Goal: Task Accomplishment & Management: Manage account settings

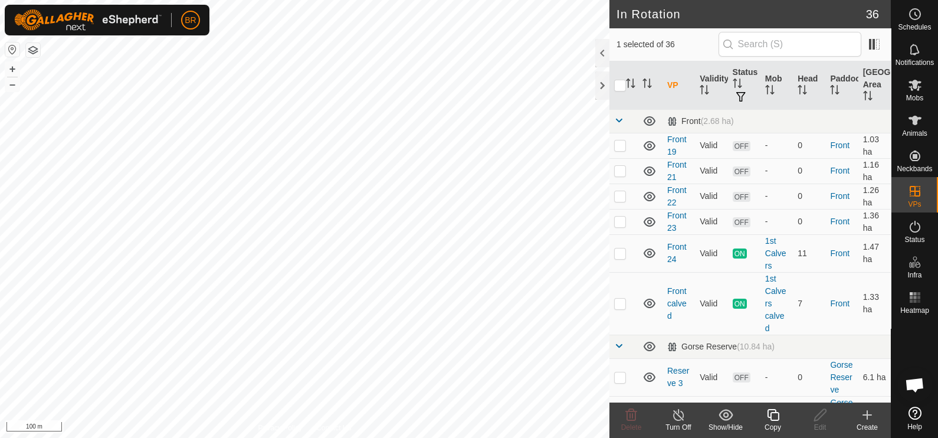
click at [772, 419] on icon at bounding box center [773, 415] width 15 height 14
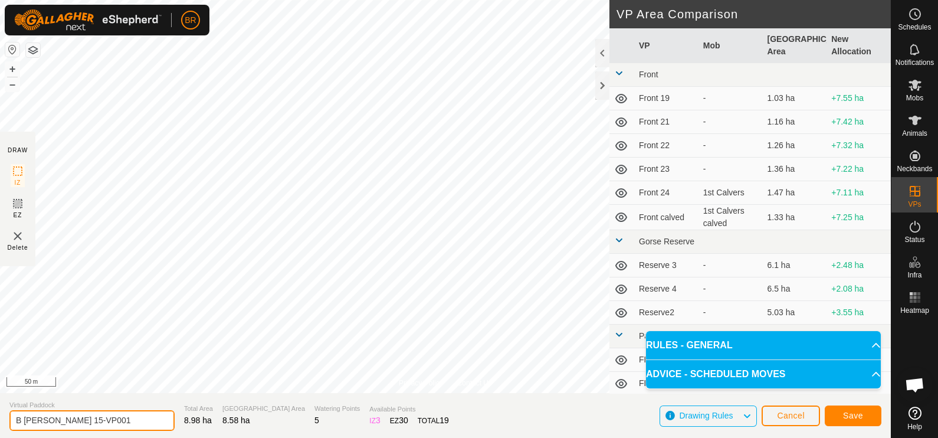
drag, startPoint x: 90, startPoint y: 419, endPoint x: 54, endPoint y: 416, distance: 36.1
click at [54, 416] on input "B [PERSON_NAME] 15-VP001" at bounding box center [91, 420] width 165 height 21
type input "B [PERSON_NAME] 16"
click at [851, 413] on span "Save" at bounding box center [853, 415] width 20 height 9
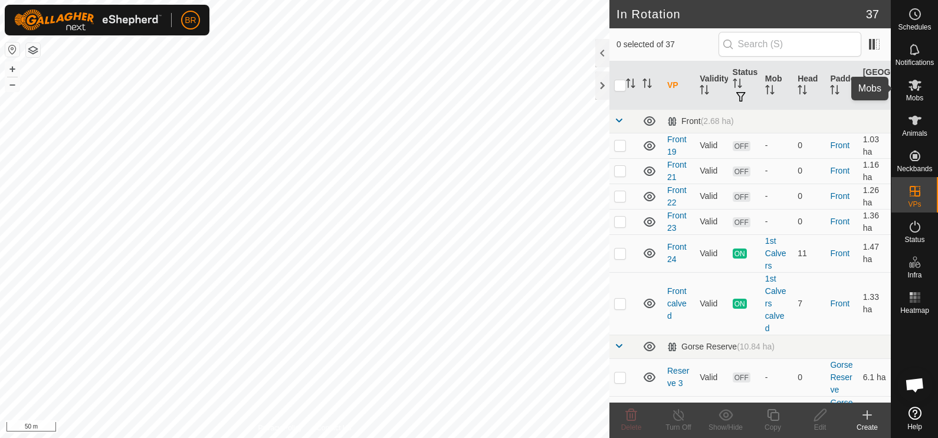
click at [912, 94] on span "Mobs" at bounding box center [914, 97] width 17 height 7
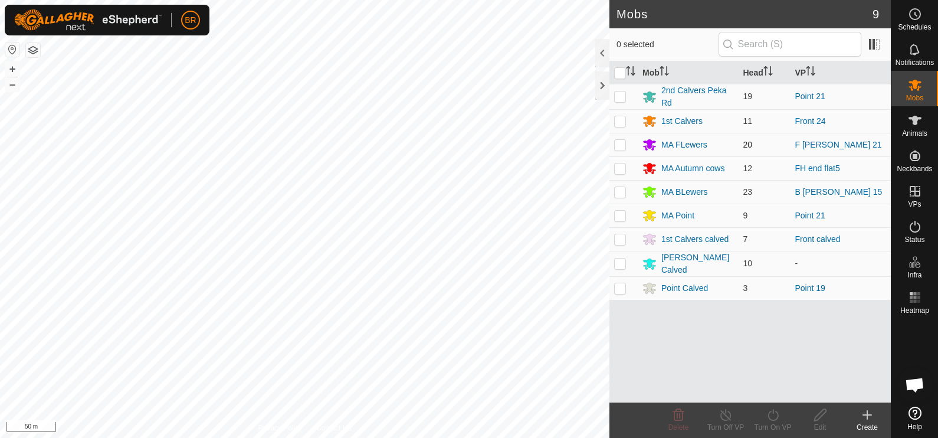
click at [617, 140] on p-checkbox at bounding box center [620, 144] width 12 height 9
click at [614, 135] on td at bounding box center [623, 145] width 28 height 24
checkbox input "false"
click at [681, 192] on div "MA BLewers" at bounding box center [684, 192] width 47 height 12
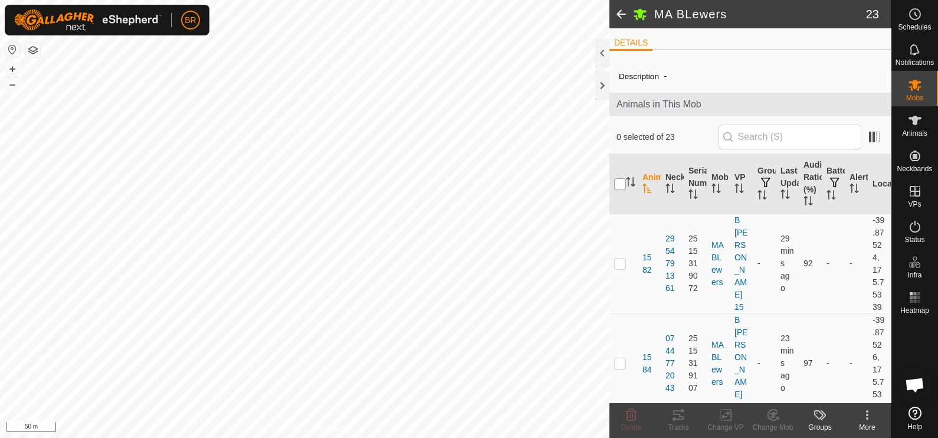
click at [617, 182] on input "checkbox" at bounding box center [620, 184] width 12 height 12
checkbox input "true"
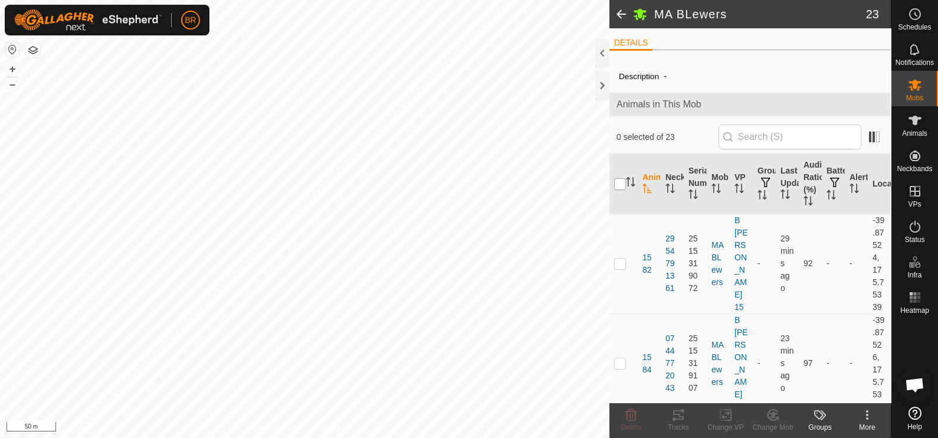
checkbox input "true"
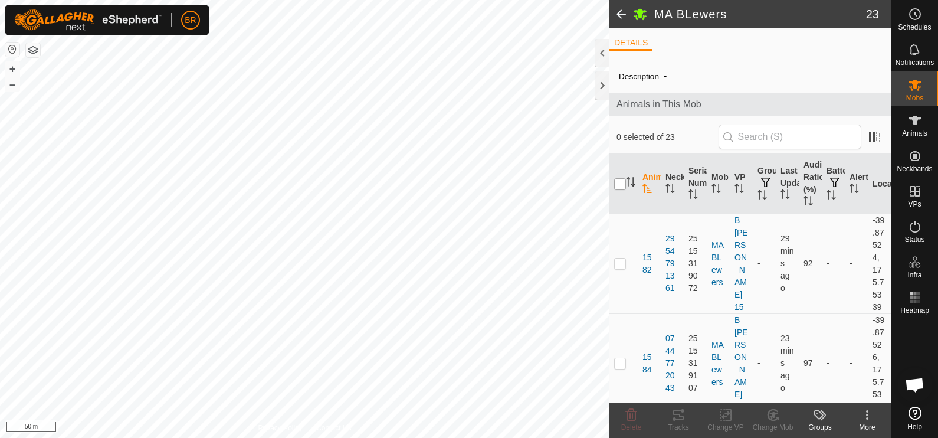
checkbox input "true"
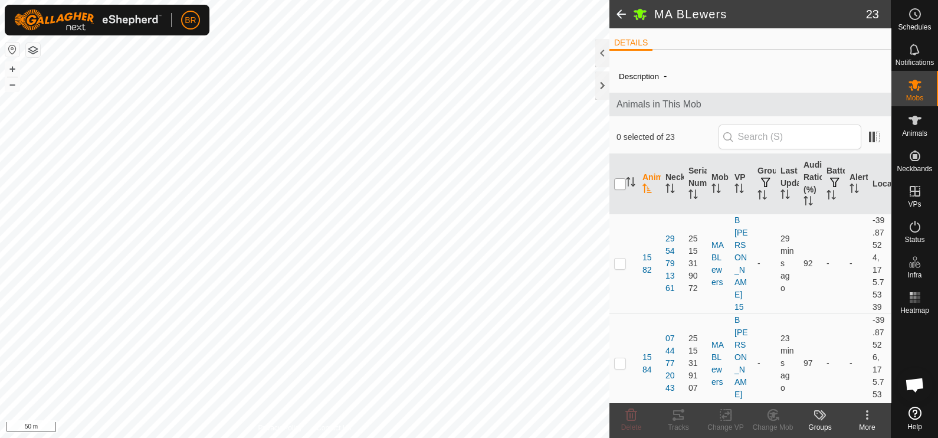
checkbox input "true"
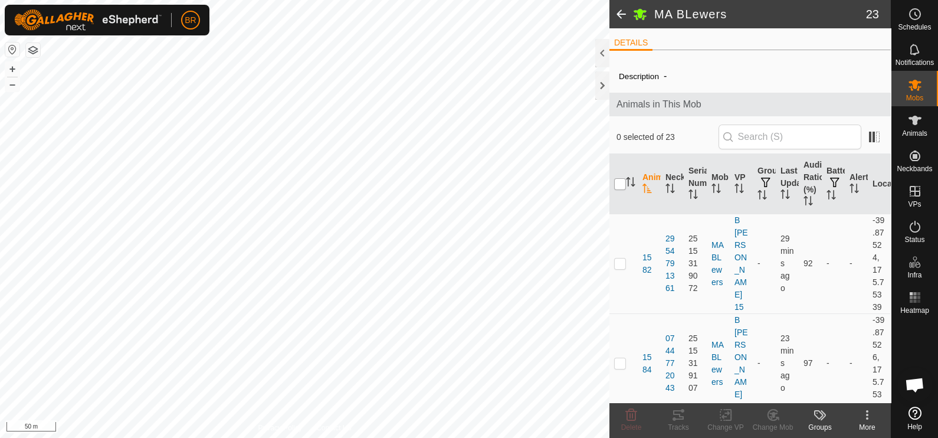
checkbox input "true"
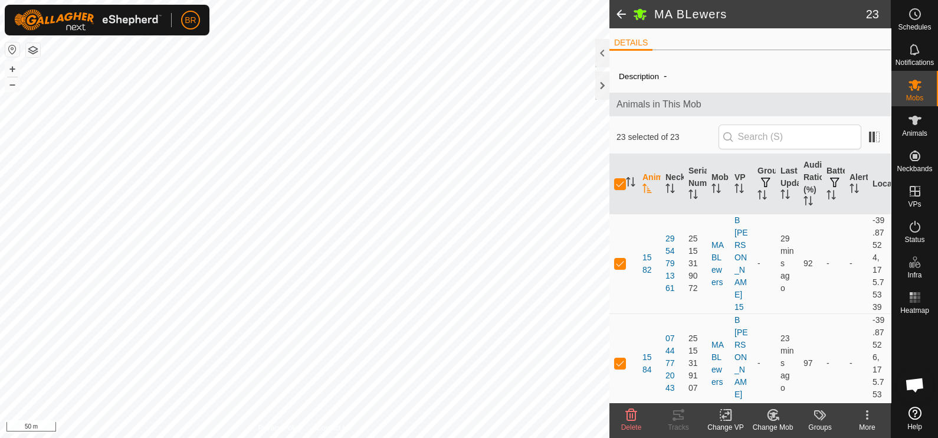
click at [726, 422] on div "Change VP" at bounding box center [725, 427] width 47 height 11
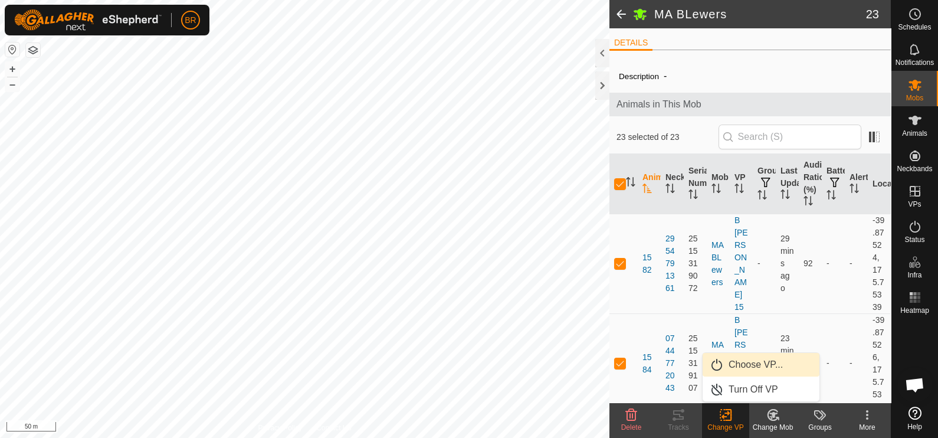
click at [736, 363] on link "Choose VP..." at bounding box center [761, 365] width 117 height 24
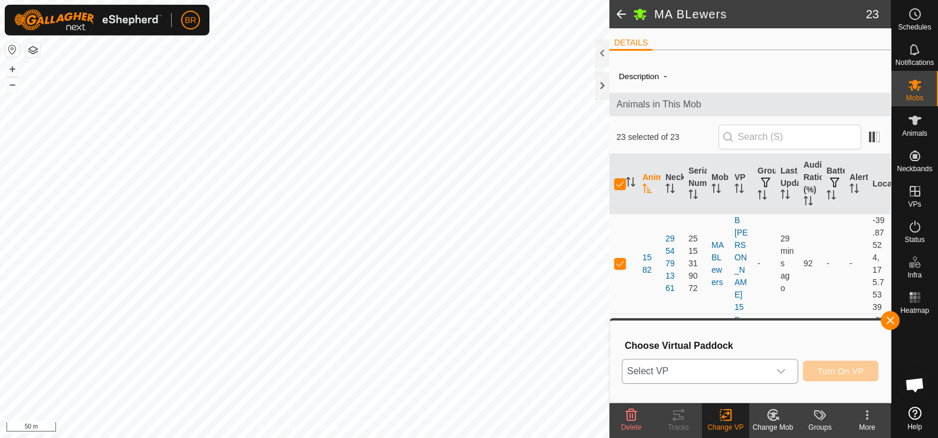
click at [717, 367] on span "Select VP" at bounding box center [695, 371] width 147 height 24
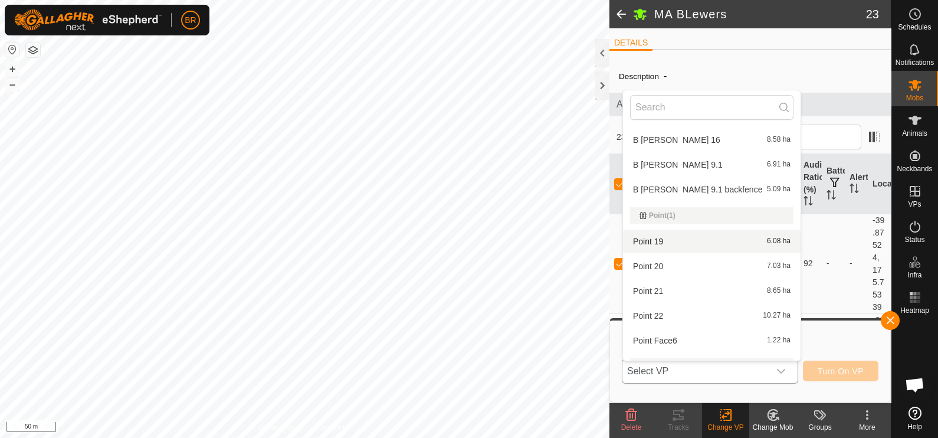
scroll to position [752, 0]
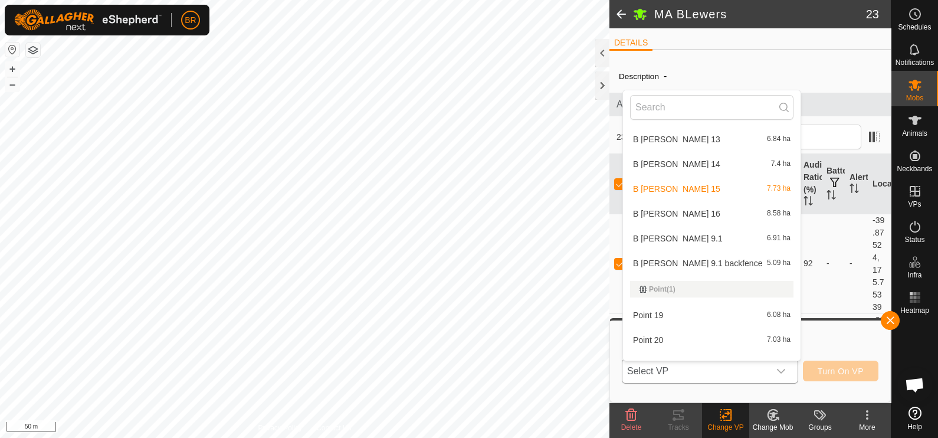
click at [674, 209] on li "B [PERSON_NAME] 16 8.58 ha" at bounding box center [712, 214] width 178 height 24
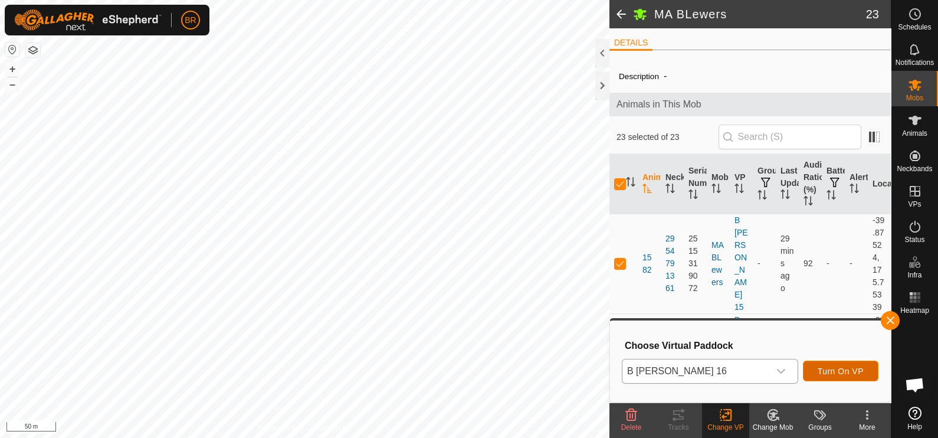
click at [835, 366] on span "Turn On VP" at bounding box center [841, 370] width 46 height 9
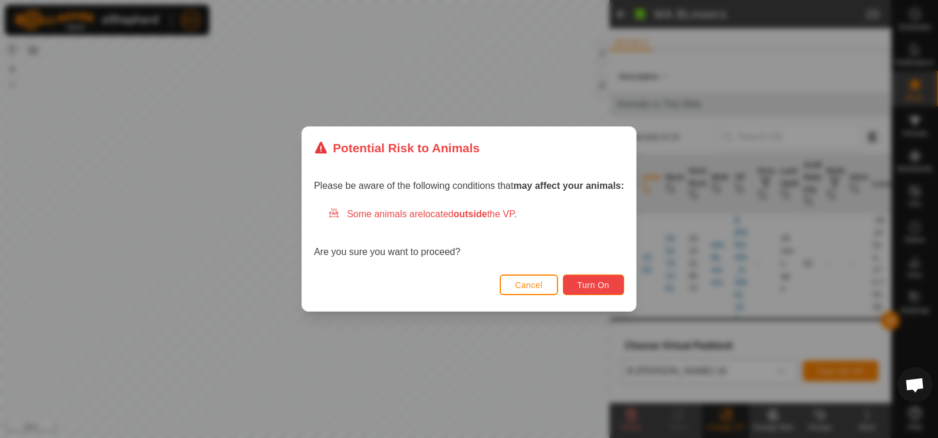
click at [591, 283] on span "Turn On" at bounding box center [594, 284] width 32 height 9
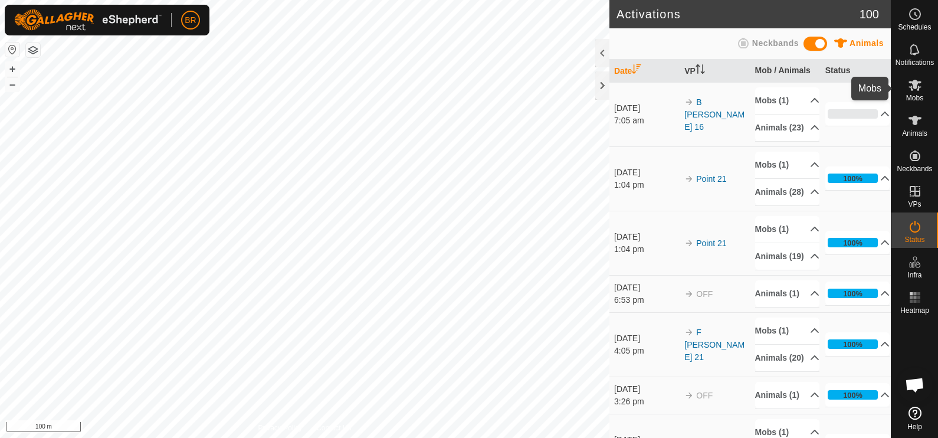
click at [914, 86] on icon at bounding box center [915, 85] width 13 height 11
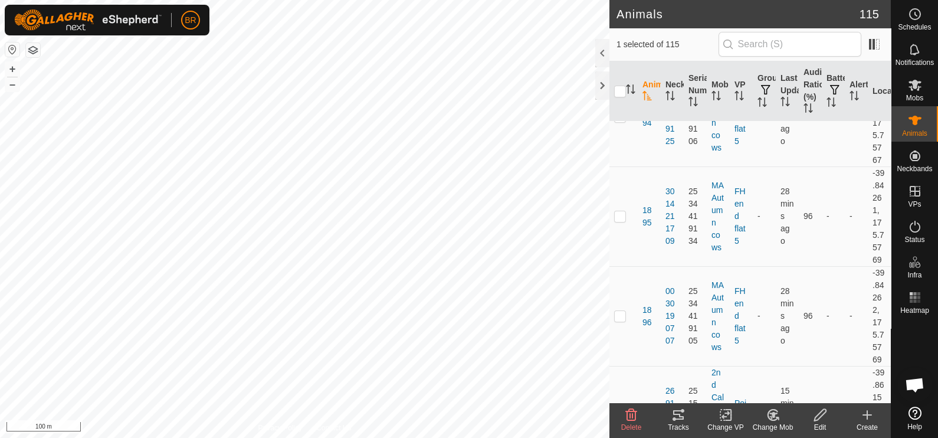
scroll to position [4203, 0]
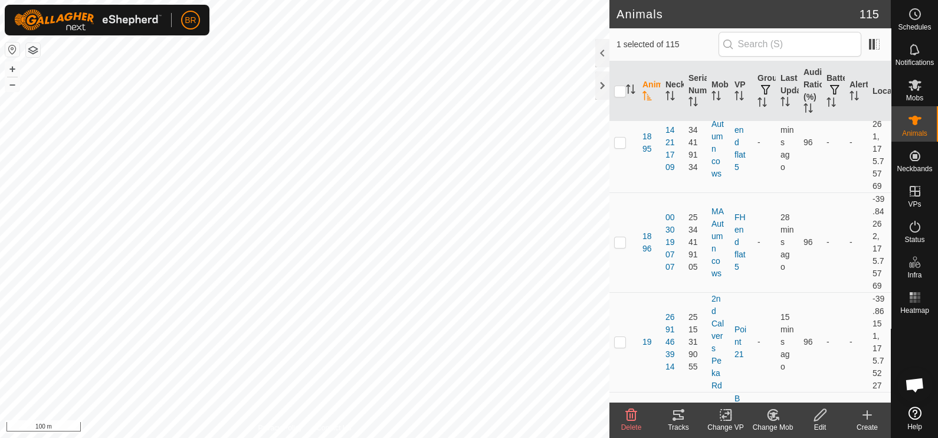
click at [768, 411] on icon at bounding box center [773, 415] width 15 height 14
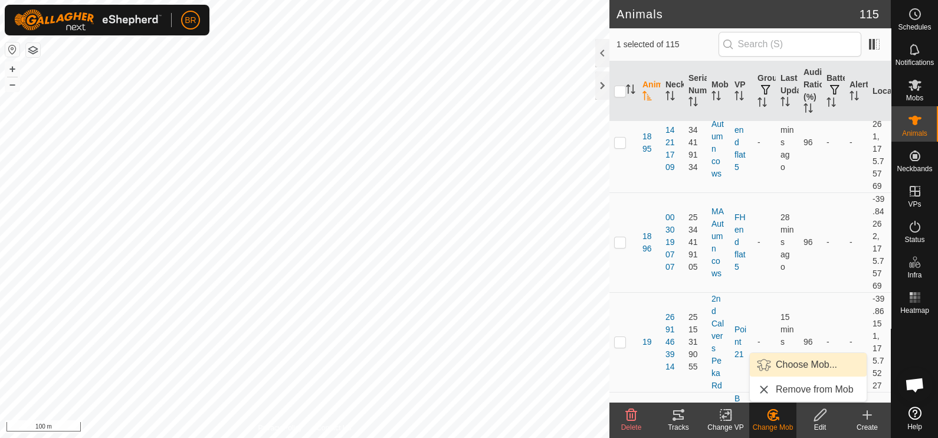
click at [789, 366] on link "Choose Mob..." at bounding box center [808, 365] width 117 height 24
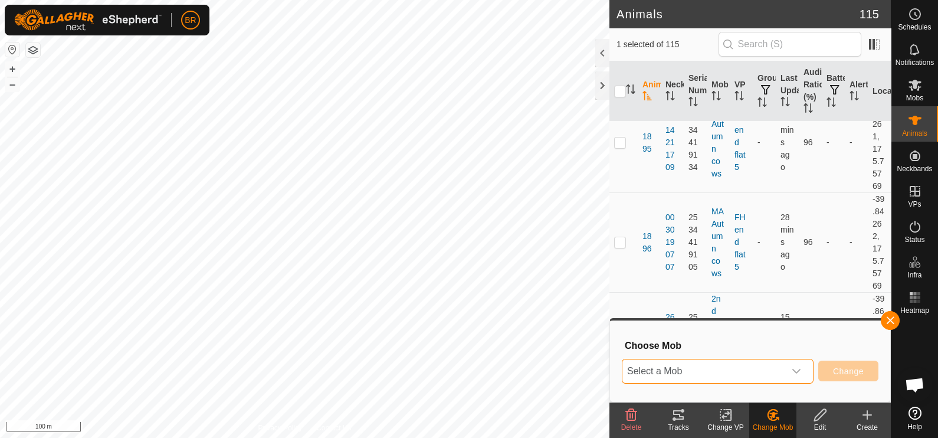
click at [776, 365] on span "Select a Mob" at bounding box center [703, 371] width 162 height 24
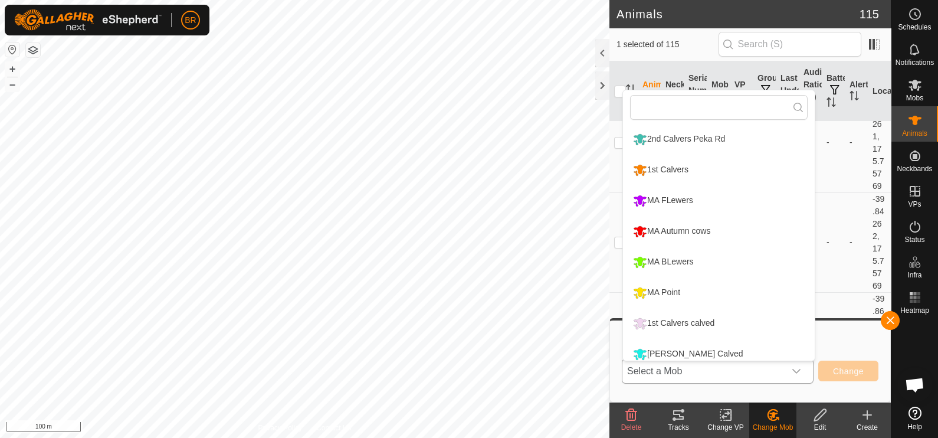
scroll to position [8, 0]
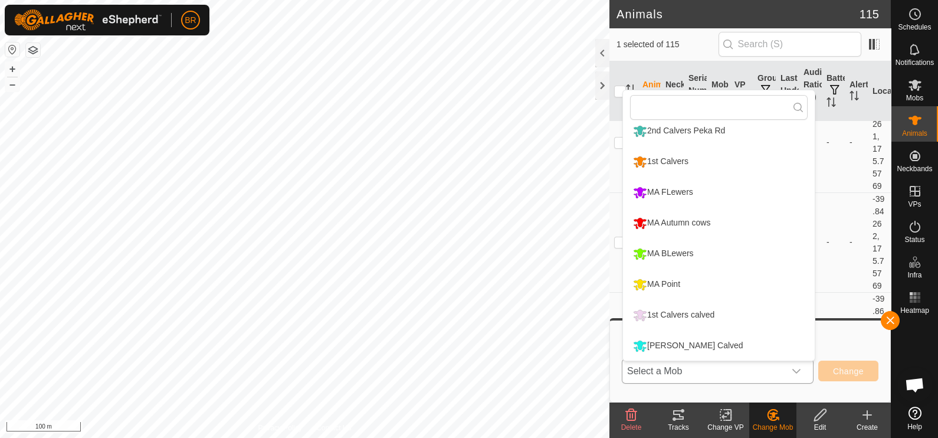
click at [693, 251] on li "MA BLewers" at bounding box center [719, 253] width 192 height 29
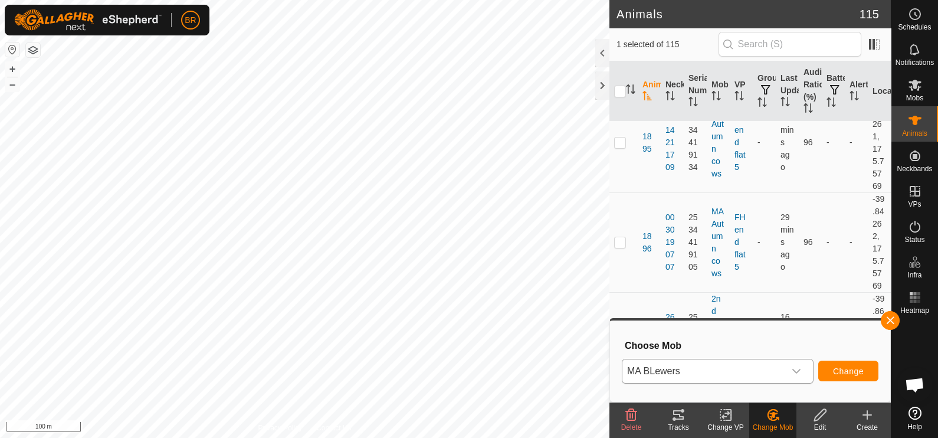
checkbox input "false"
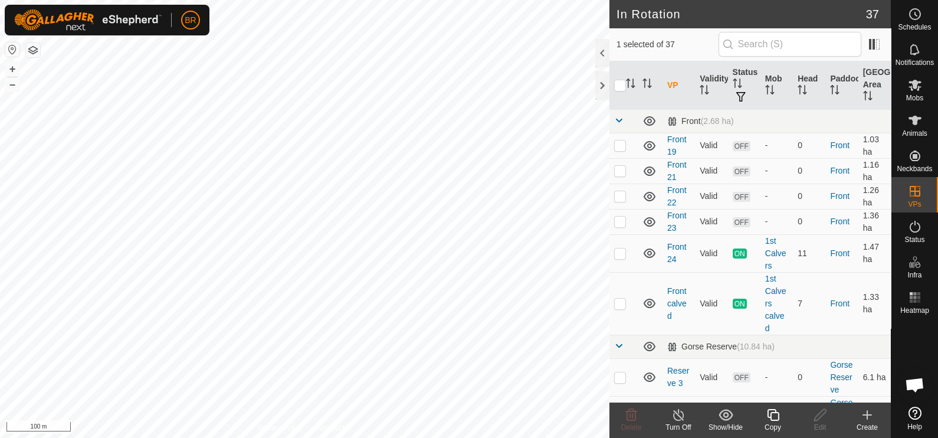
checkbox input "false"
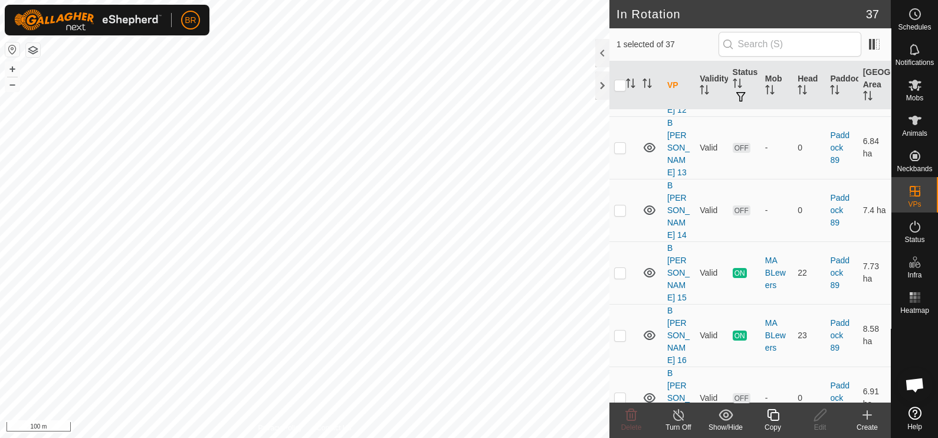
scroll to position [1339, 0]
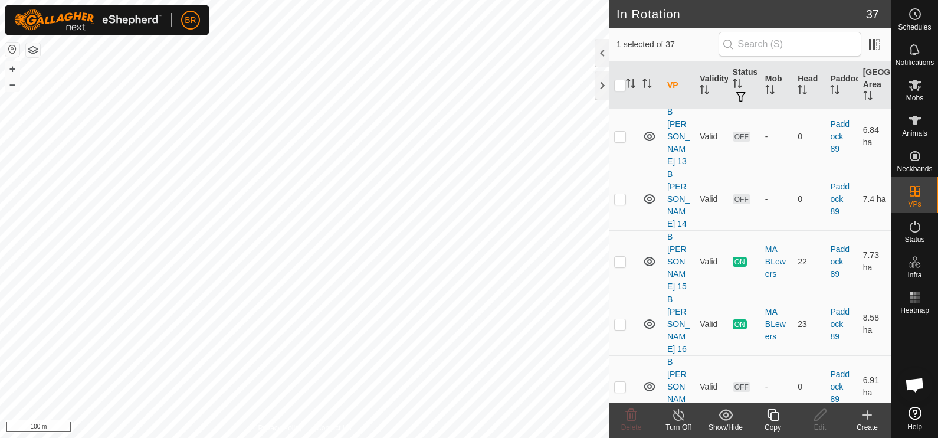
checkbox input "false"
checkbox input "true"
checkbox input "false"
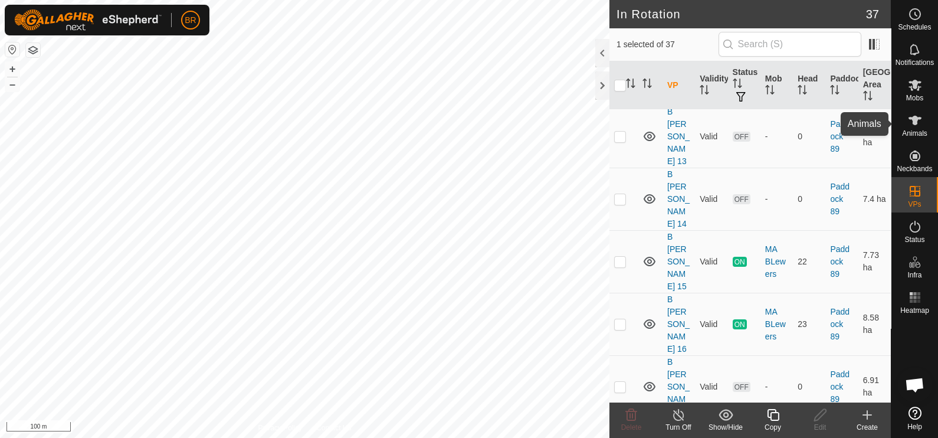
click at [914, 125] on icon at bounding box center [915, 120] width 14 height 14
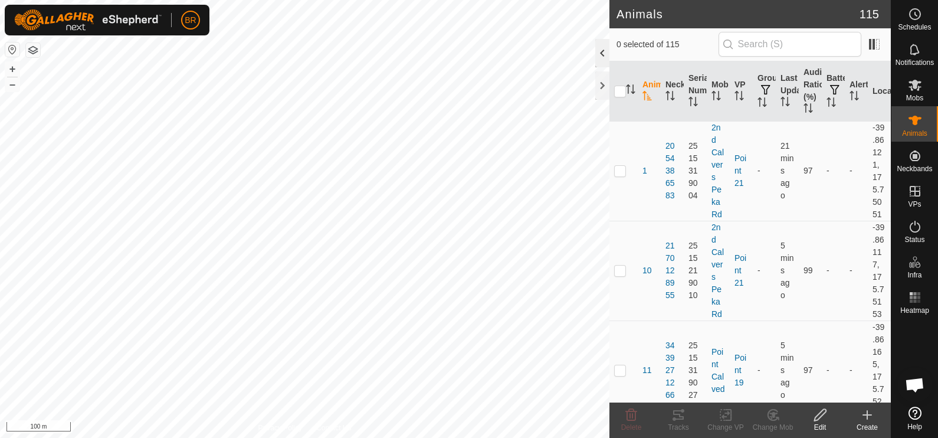
click at [598, 47] on div at bounding box center [602, 53] width 14 height 28
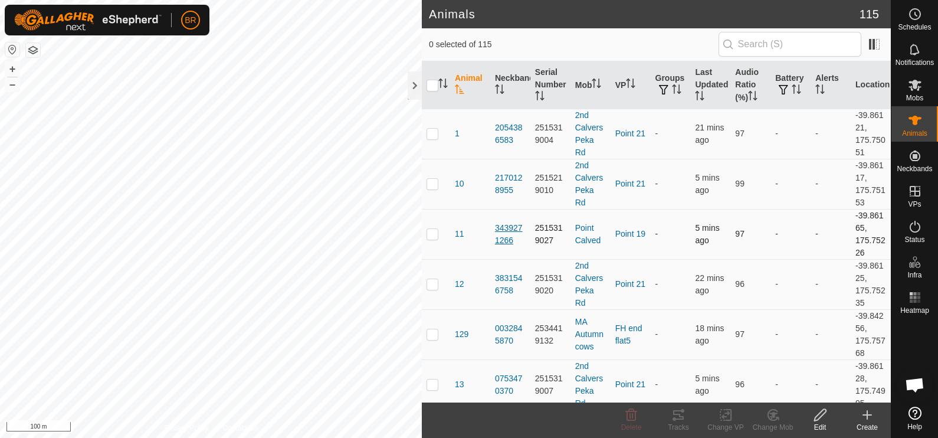
click at [504, 222] on div "3439271266" at bounding box center [510, 234] width 31 height 25
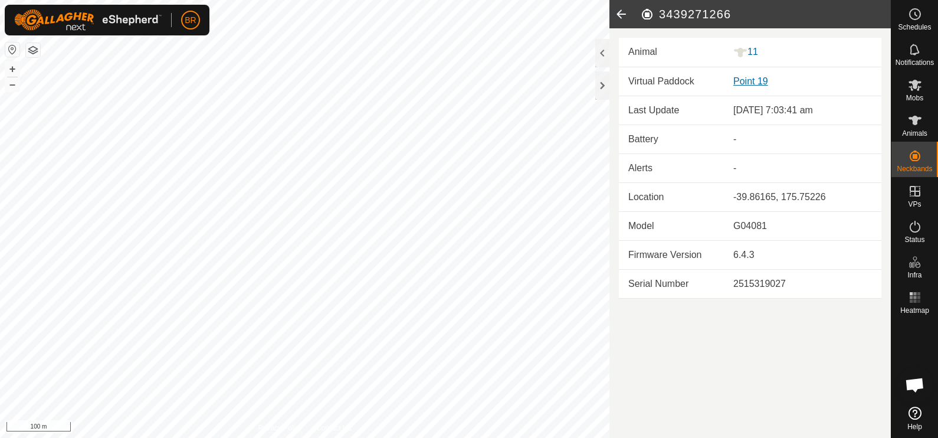
click at [748, 80] on link "Point 19" at bounding box center [750, 81] width 35 height 10
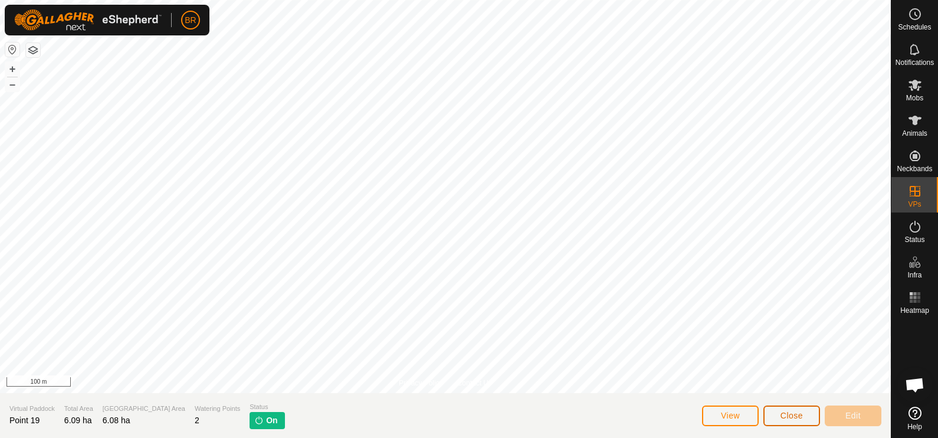
click at [783, 422] on button "Close" at bounding box center [791, 415] width 57 height 21
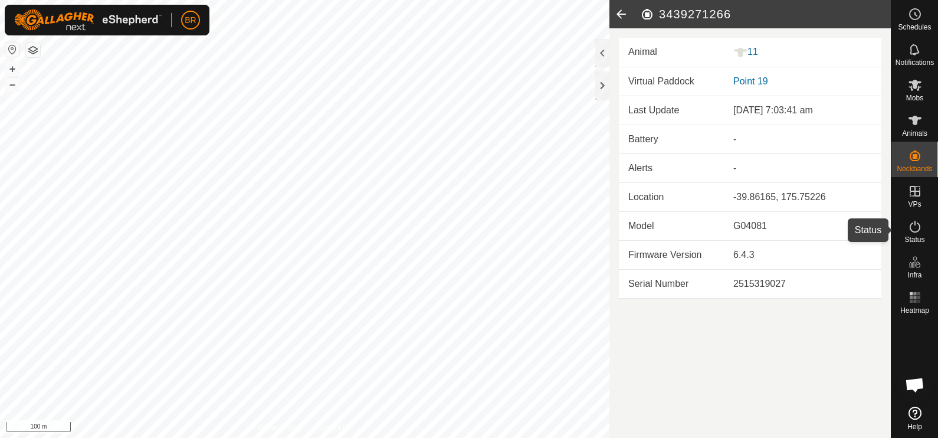
click at [912, 224] on icon at bounding box center [915, 226] width 14 height 14
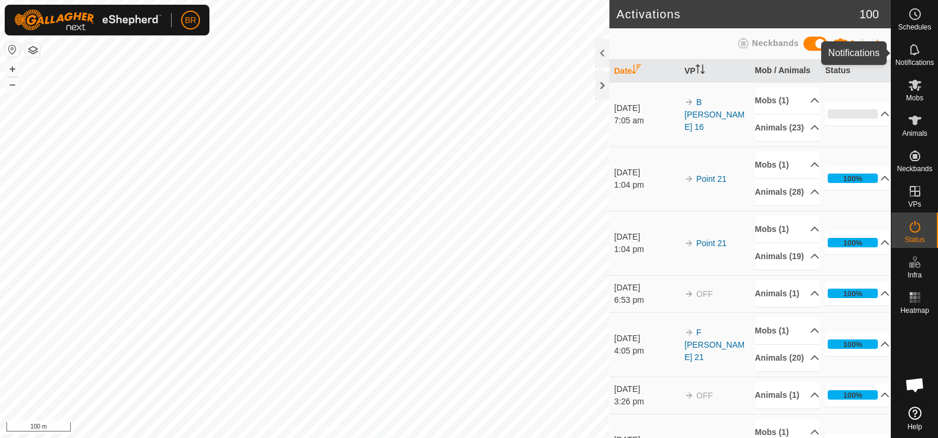
click at [913, 42] on icon at bounding box center [915, 49] width 14 height 14
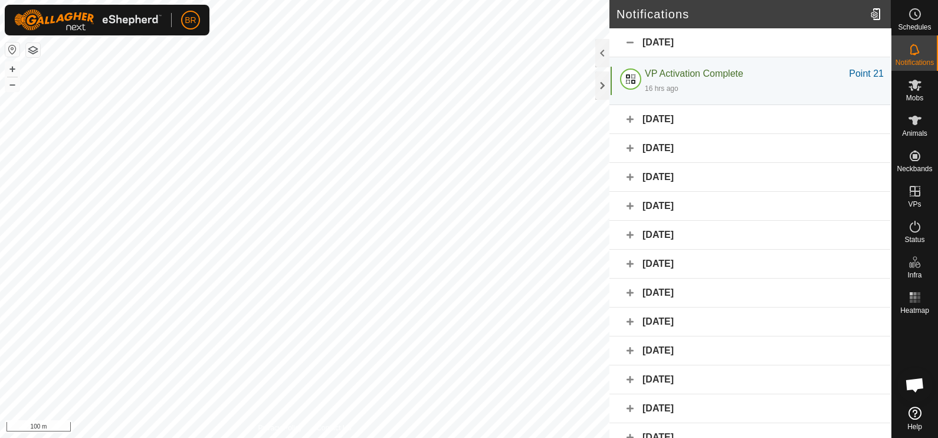
click at [628, 118] on div "[DATE]" at bounding box center [749, 119] width 281 height 29
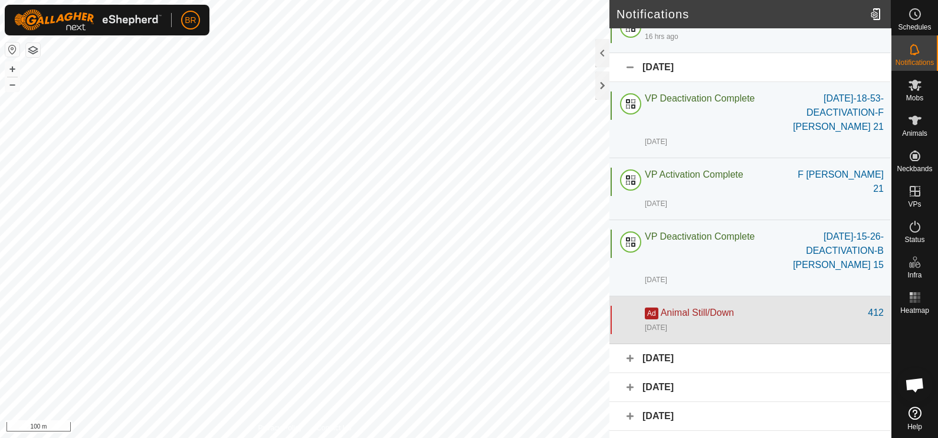
scroll to position [73, 0]
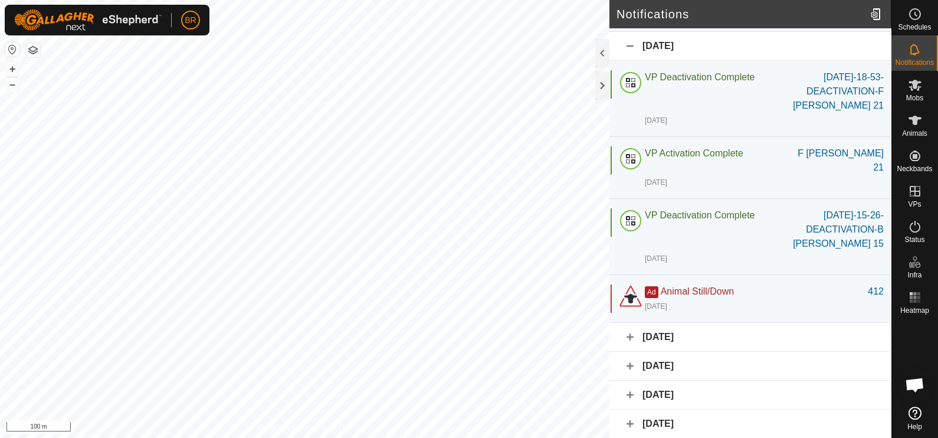
click at [631, 323] on div "[DATE]" at bounding box center [749, 337] width 281 height 29
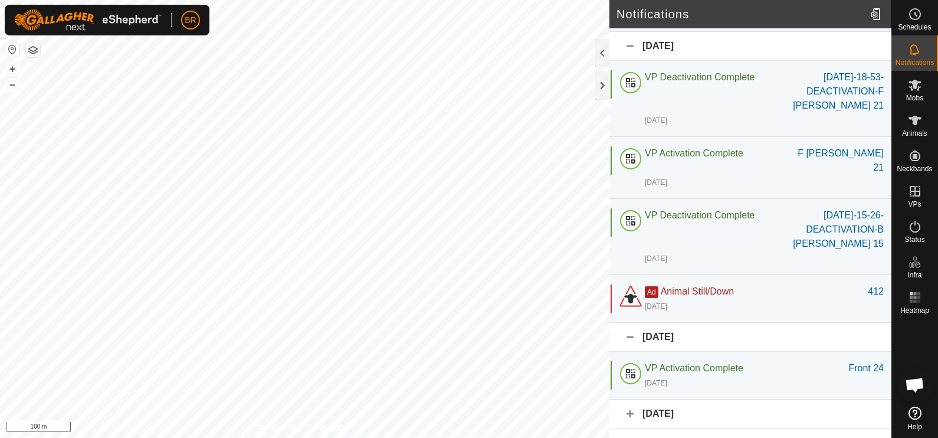
click at [631, 323] on div "[DATE]" at bounding box center [749, 337] width 281 height 29
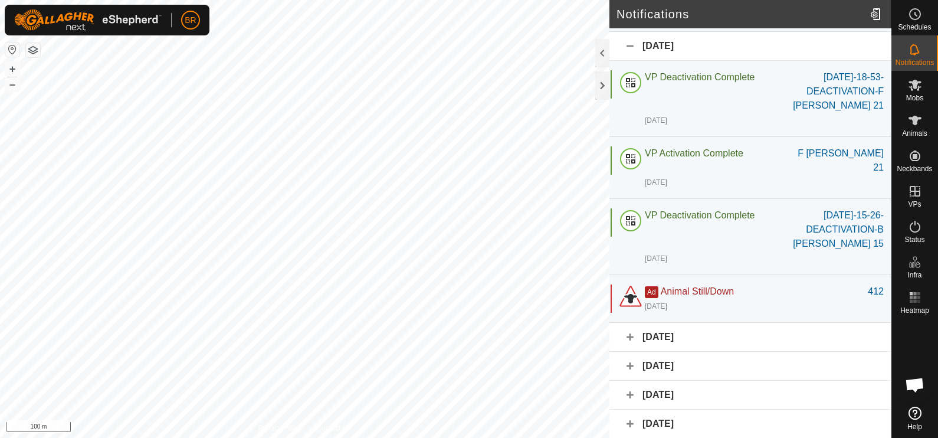
click at [629, 352] on div "[DATE]" at bounding box center [749, 366] width 281 height 29
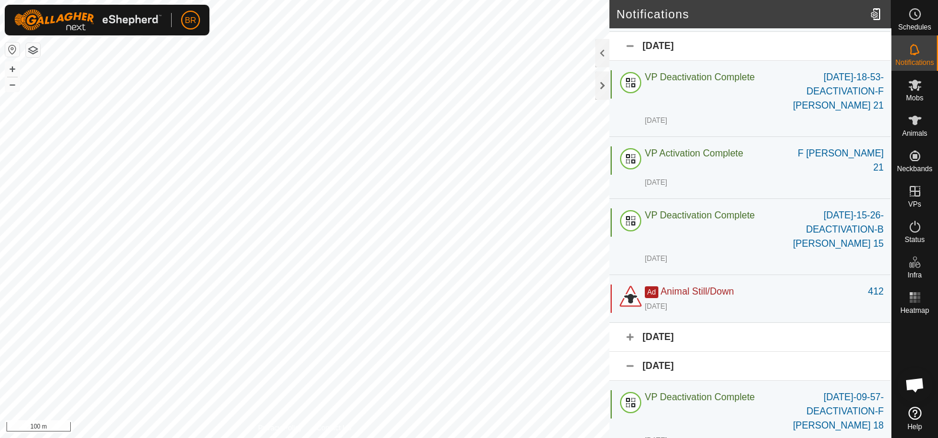
click at [629, 352] on div "[DATE]" at bounding box center [749, 366] width 281 height 29
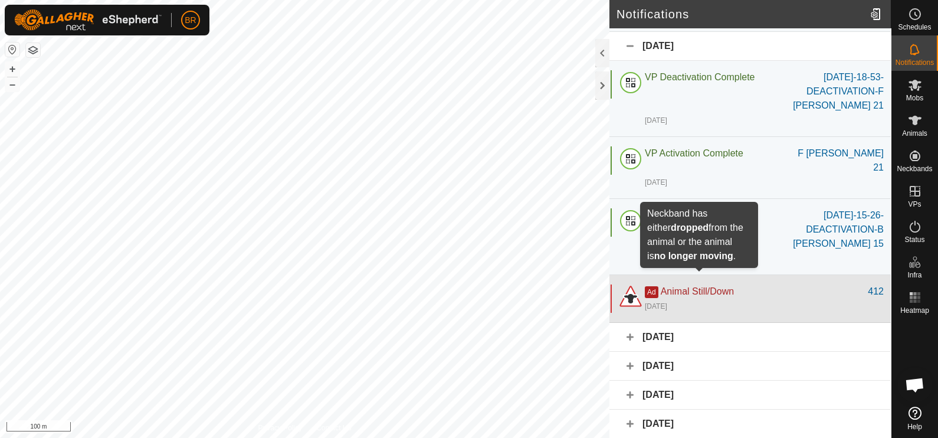
click at [696, 286] on span "Animal Still/Down" at bounding box center [697, 291] width 73 height 10
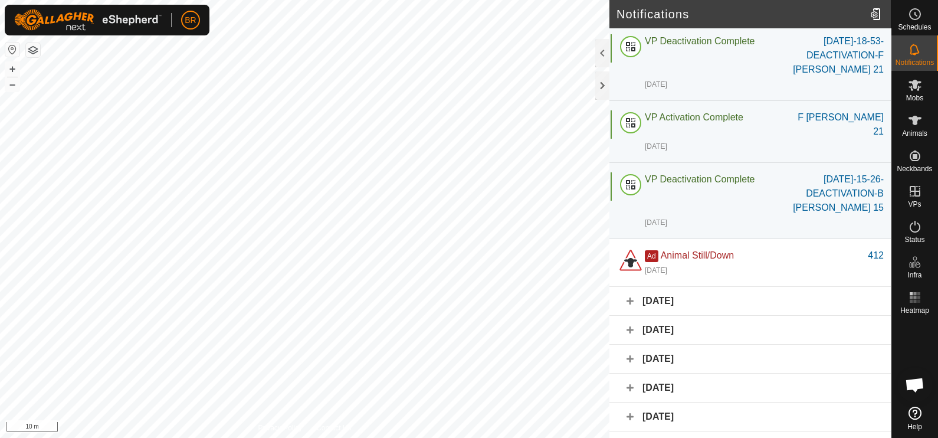
scroll to position [0, 0]
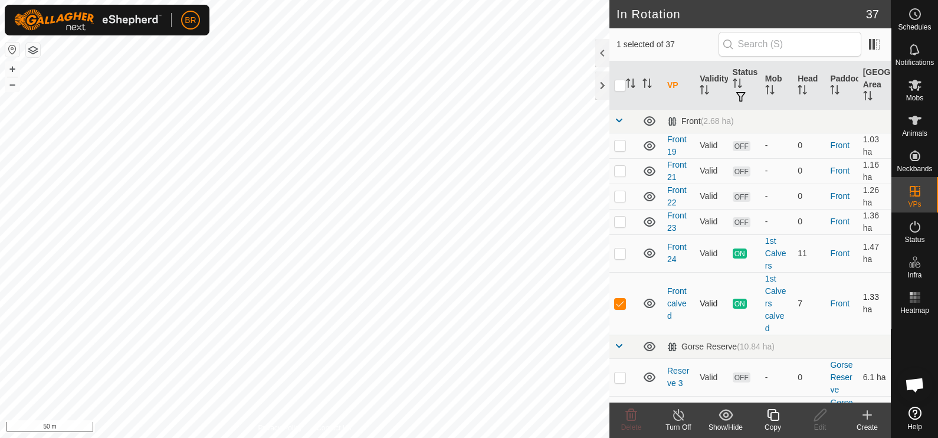
click at [623, 302] on p-checkbox at bounding box center [620, 303] width 12 height 9
checkbox input "false"
checkbox input "true"
checkbox input "false"
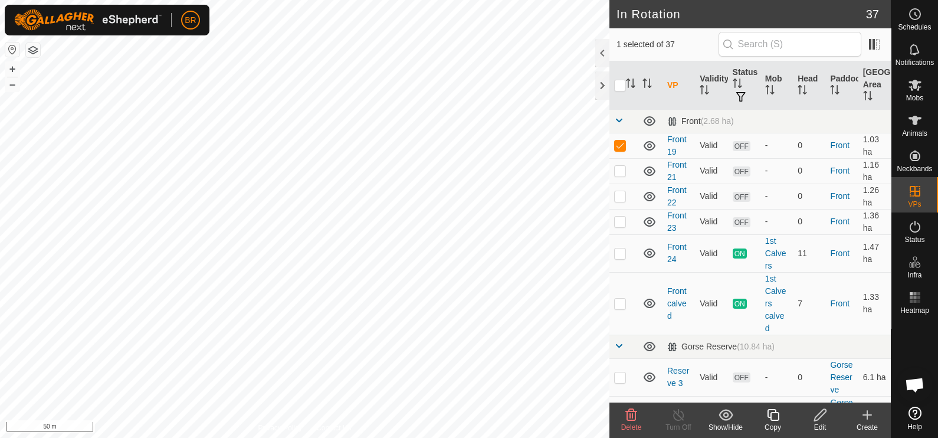
checkbox input "false"
checkbox input "true"
checkbox input "false"
click at [768, 422] on div "Copy" at bounding box center [772, 427] width 47 height 11
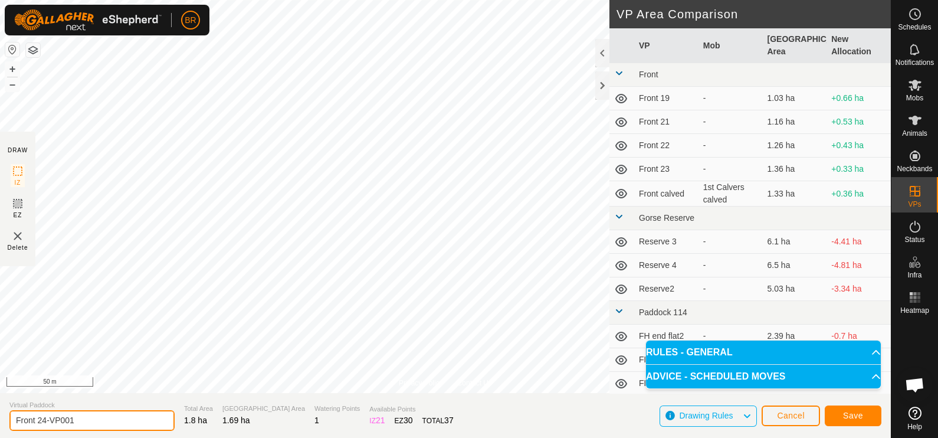
drag, startPoint x: 79, startPoint y: 419, endPoint x: 41, endPoint y: 415, distance: 37.9
click at [41, 415] on input "Front 24-VP001" at bounding box center [91, 420] width 165 height 21
type input "Front 25"
click at [850, 405] on button "Save" at bounding box center [853, 415] width 57 height 21
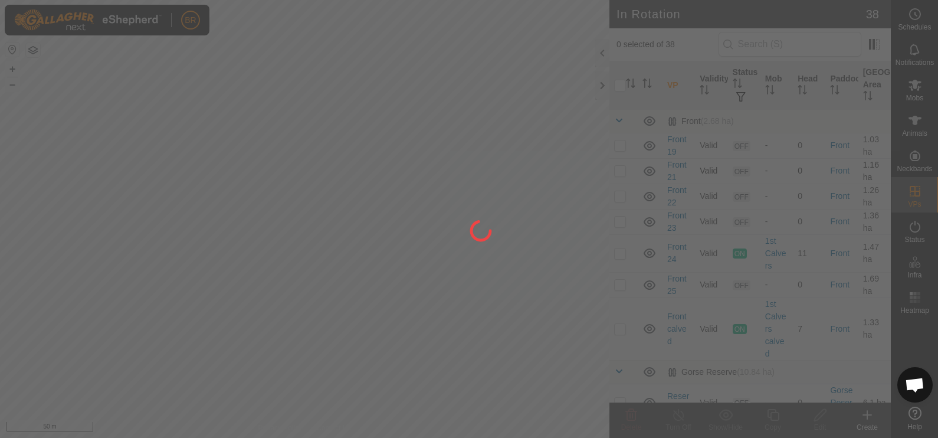
click at [249, 121] on div at bounding box center [469, 219] width 938 height 438
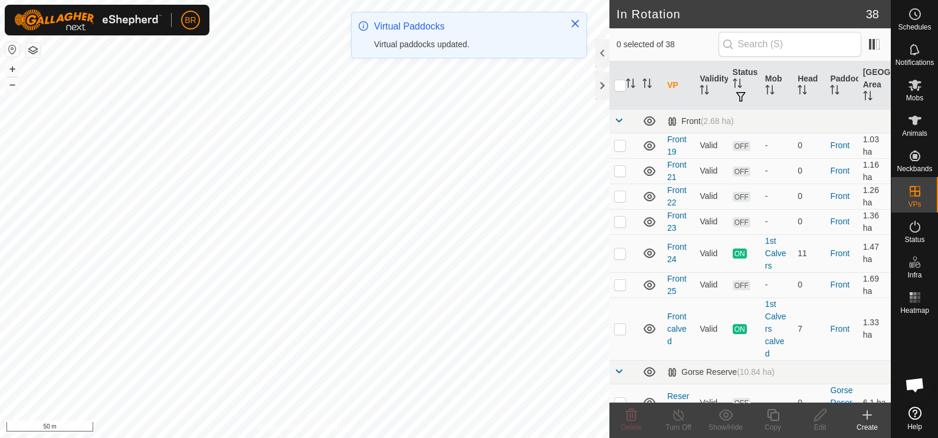
checkbox input "true"
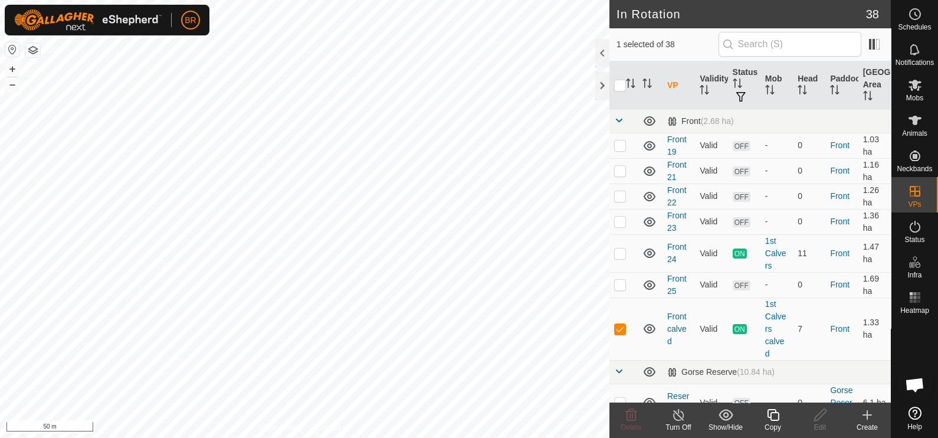
click at [770, 419] on icon at bounding box center [773, 415] width 12 height 12
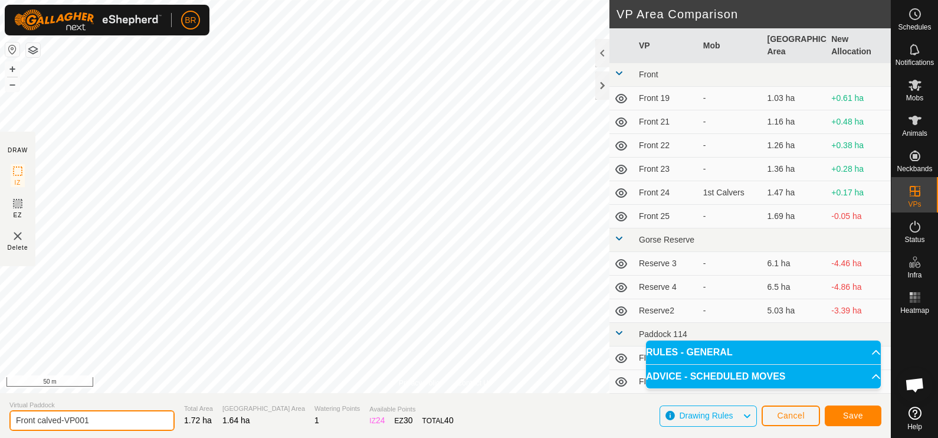
drag, startPoint x: 88, startPoint y: 421, endPoint x: 65, endPoint y: 418, distance: 23.8
click at [65, 418] on input "Front calved-VP001" at bounding box center [91, 420] width 165 height 21
type input "Front calved-2"
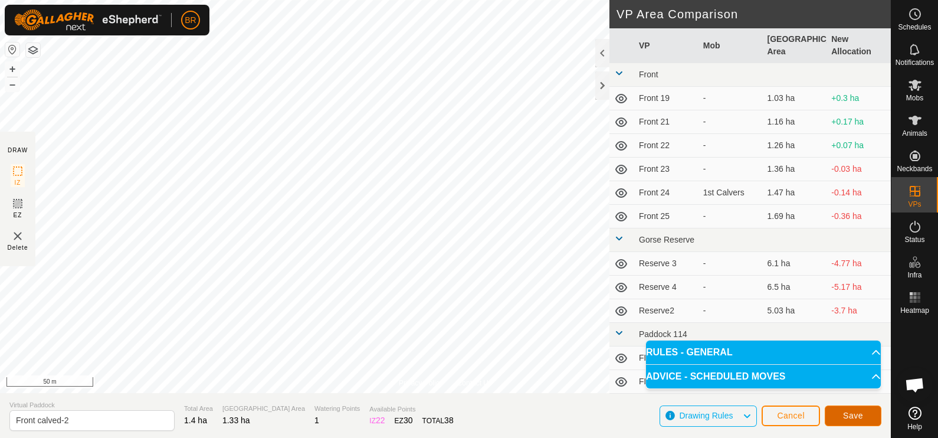
click at [847, 415] on span "Save" at bounding box center [853, 415] width 20 height 9
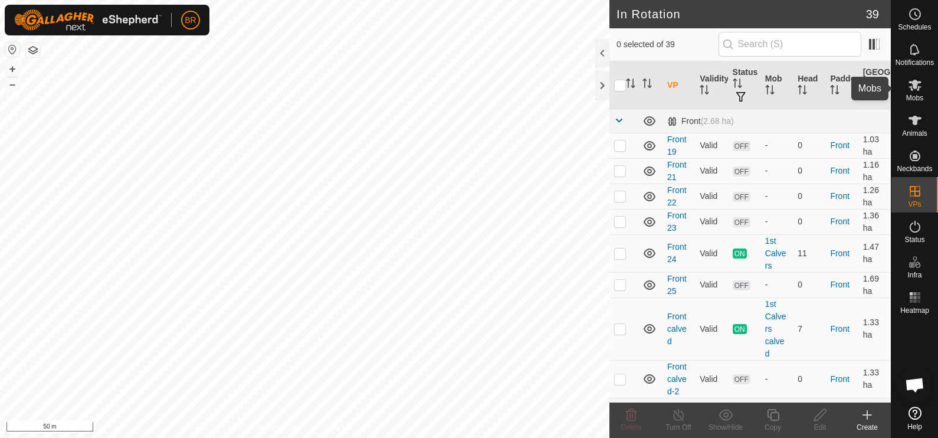
click at [912, 90] on icon at bounding box center [915, 85] width 13 height 11
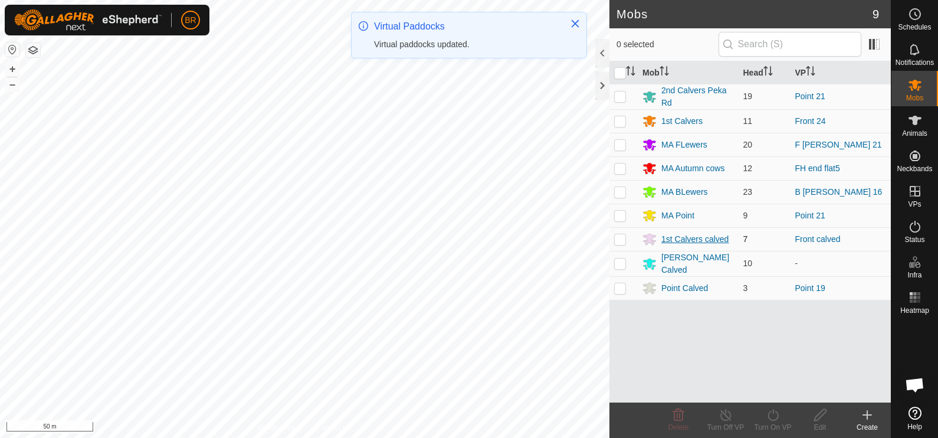
click at [696, 235] on div "1st Calvers calved" at bounding box center [694, 239] width 67 height 12
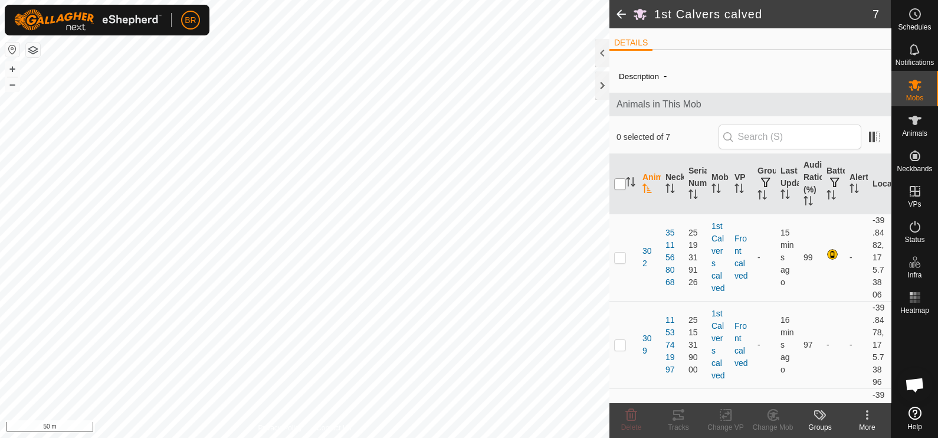
click at [618, 180] on input "checkbox" at bounding box center [620, 184] width 12 height 12
checkbox input "true"
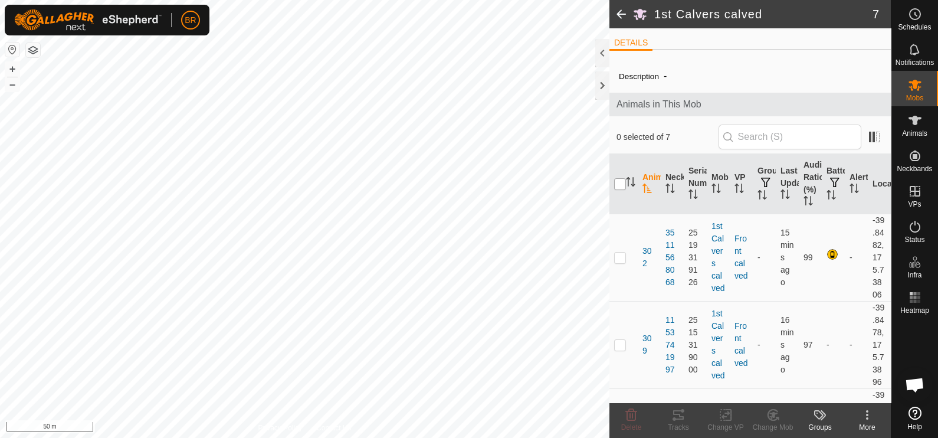
checkbox input "true"
click at [726, 418] on icon at bounding box center [726, 415] width 15 height 14
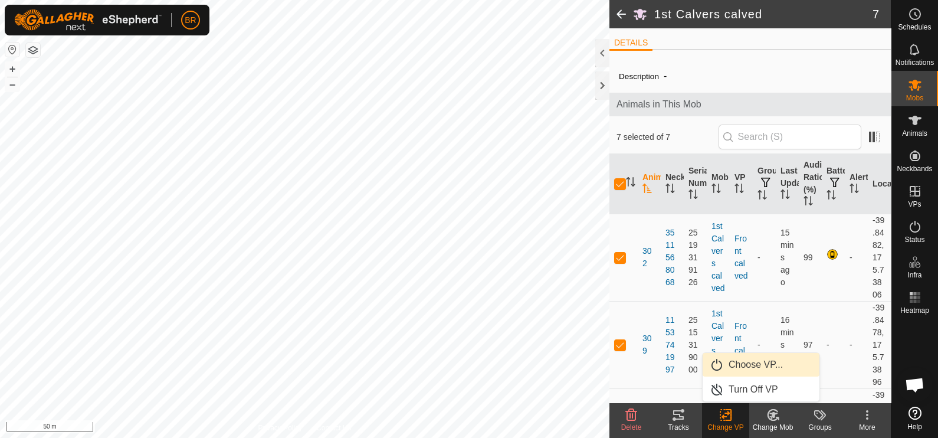
click at [749, 366] on link "Choose VP..." at bounding box center [761, 365] width 117 height 24
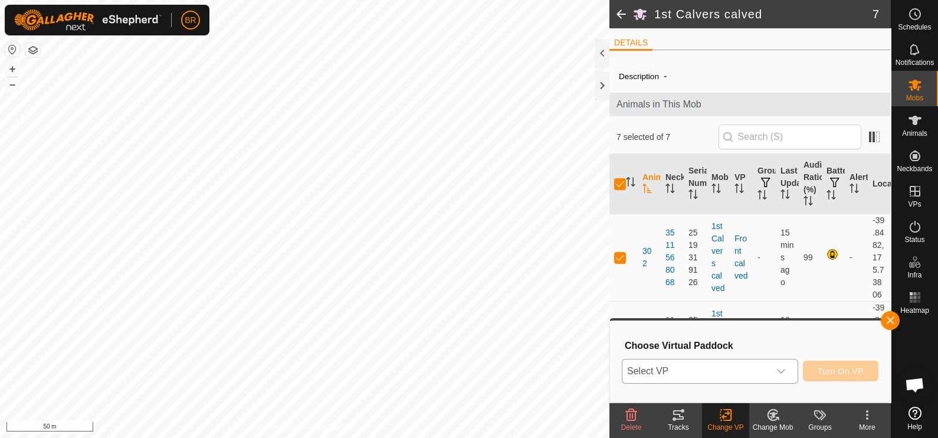
click at [740, 363] on span "Select VP" at bounding box center [695, 371] width 147 height 24
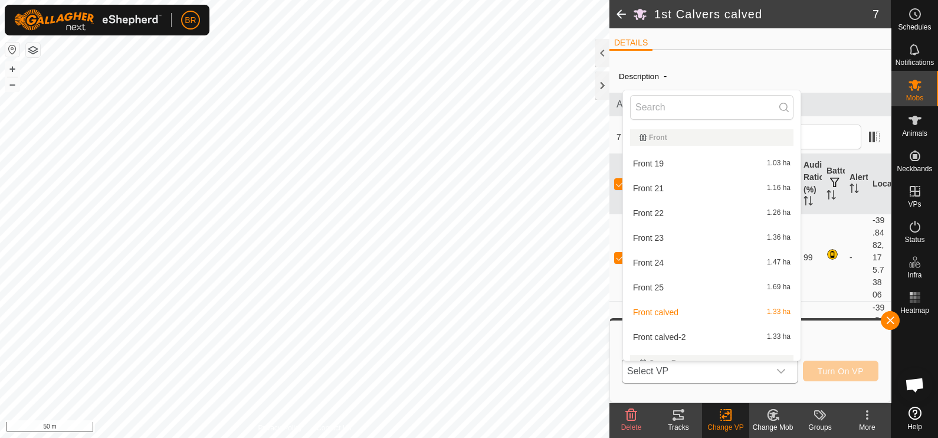
click at [719, 336] on li "Front calved-2 1.33 ha" at bounding box center [712, 337] width 178 height 24
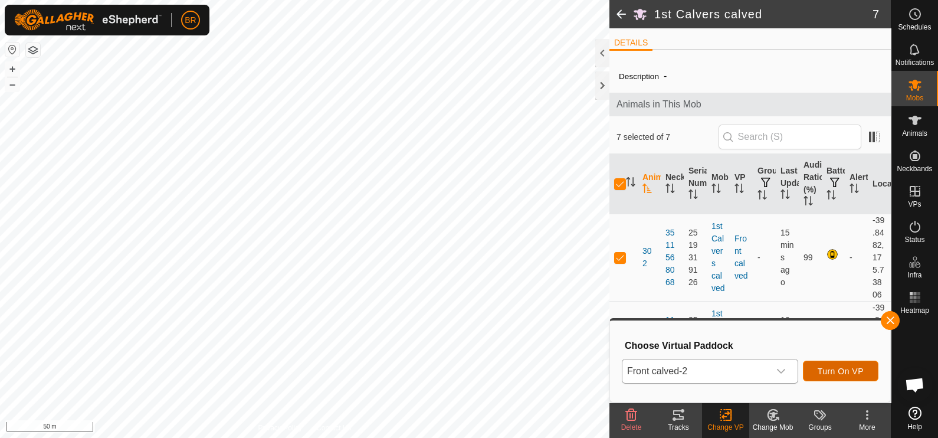
click at [839, 369] on span "Turn On VP" at bounding box center [841, 370] width 46 height 9
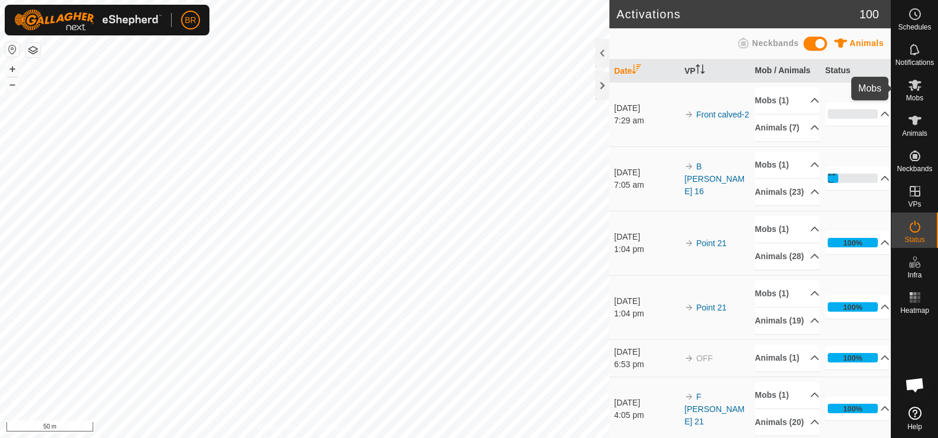
click at [916, 87] on icon at bounding box center [915, 85] width 13 height 11
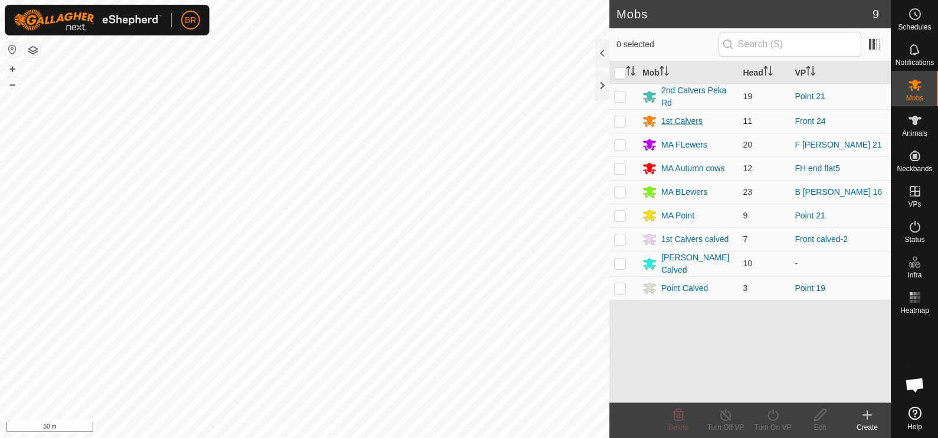
click at [686, 120] on div "1st Calvers" at bounding box center [681, 121] width 41 height 12
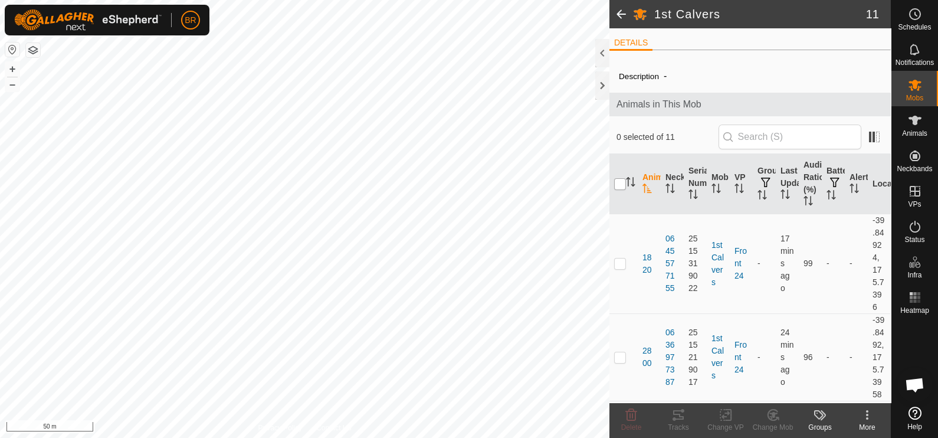
click at [615, 183] on input "checkbox" at bounding box center [620, 184] width 12 height 12
checkbox input "true"
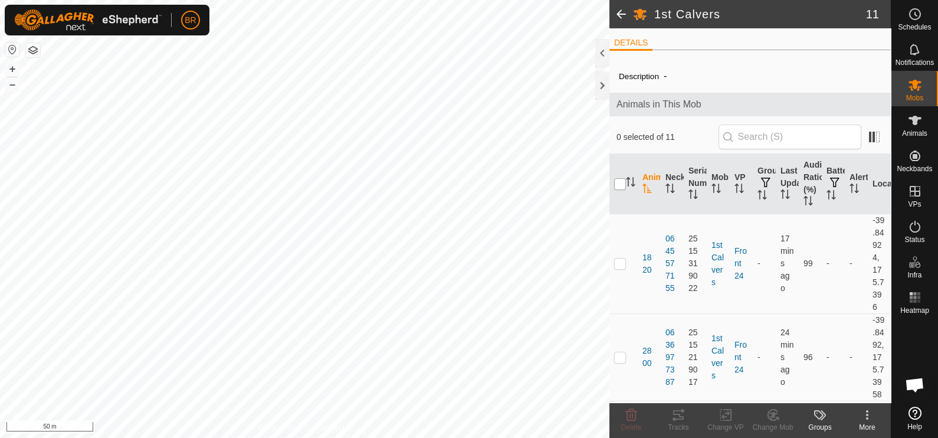
checkbox input "true"
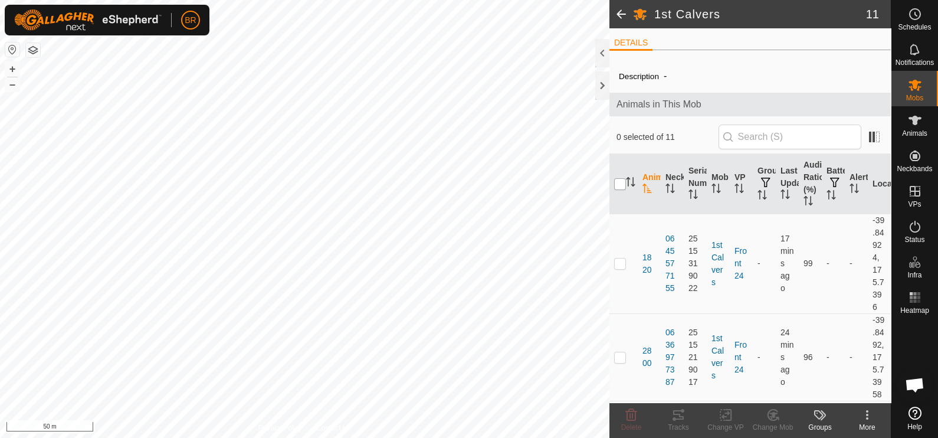
checkbox input "true"
click at [726, 421] on icon at bounding box center [726, 415] width 15 height 14
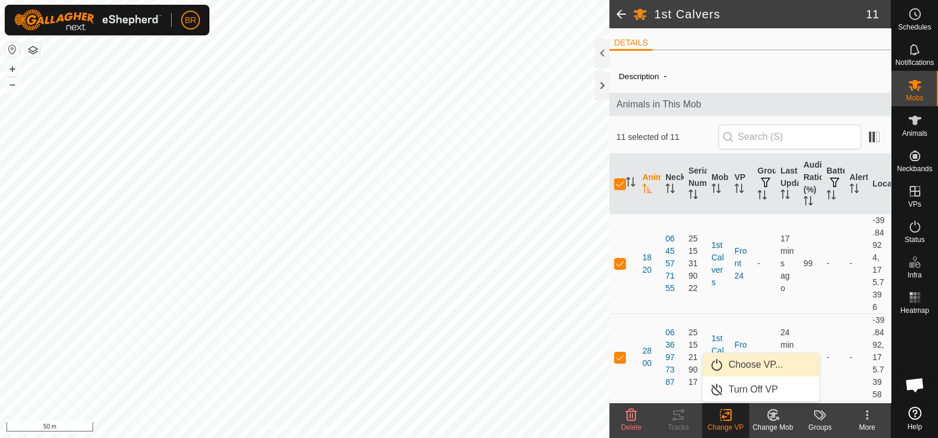
click at [750, 362] on link "Choose VP..." at bounding box center [761, 365] width 117 height 24
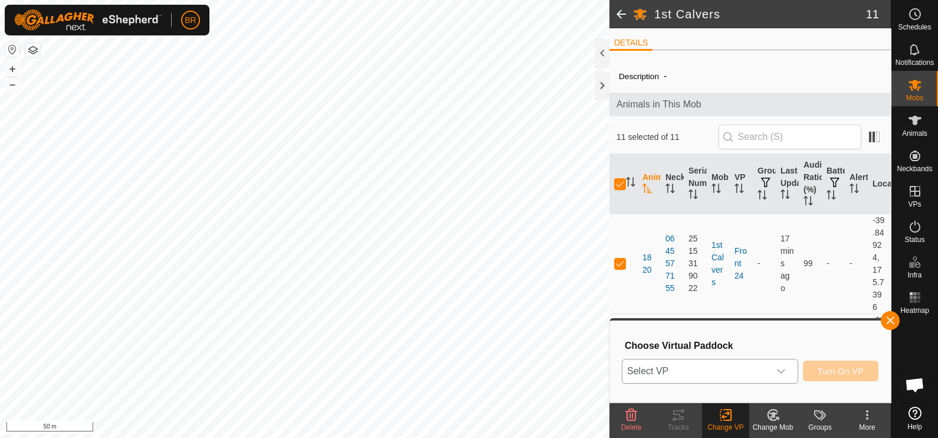
click at [739, 371] on span "Select VP" at bounding box center [695, 371] width 147 height 24
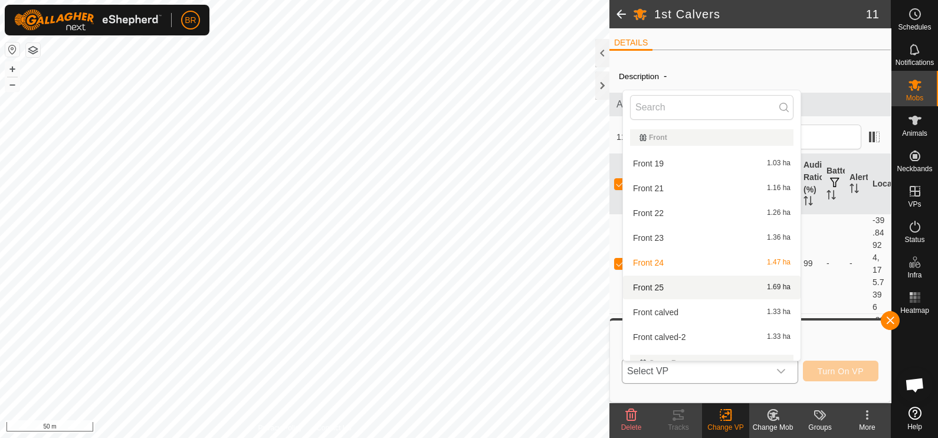
click at [667, 287] on li "Front 25 1.69 ha" at bounding box center [712, 288] width 178 height 24
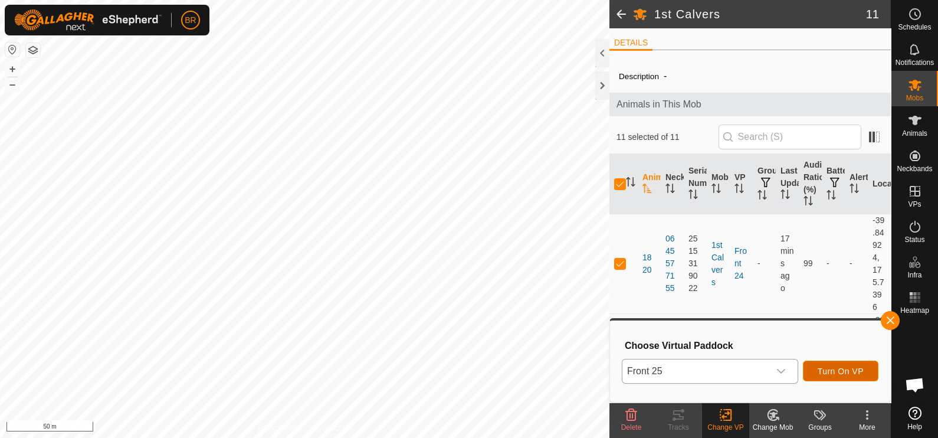
click at [836, 369] on span "Turn On VP" at bounding box center [841, 370] width 46 height 9
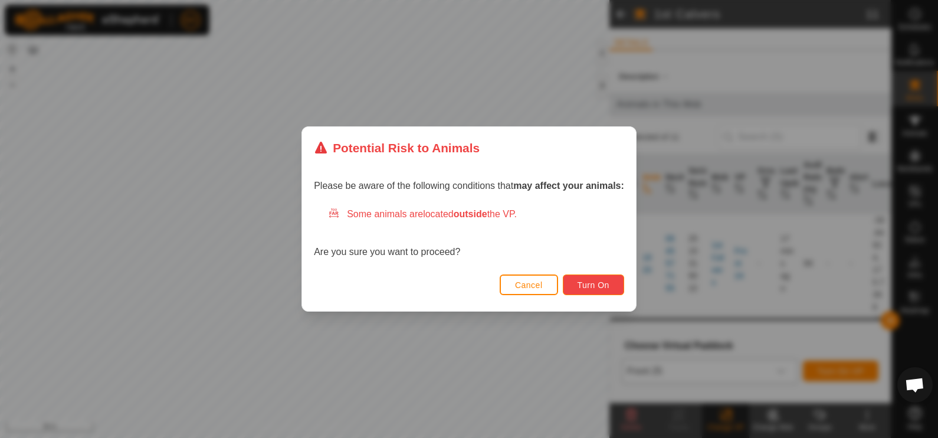
click at [601, 283] on span "Turn On" at bounding box center [594, 284] width 32 height 9
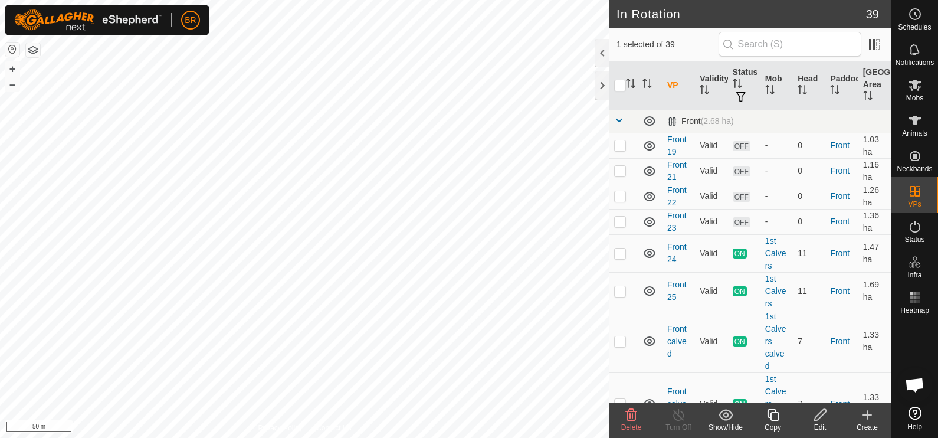
click at [627, 414] on icon at bounding box center [631, 415] width 11 height 12
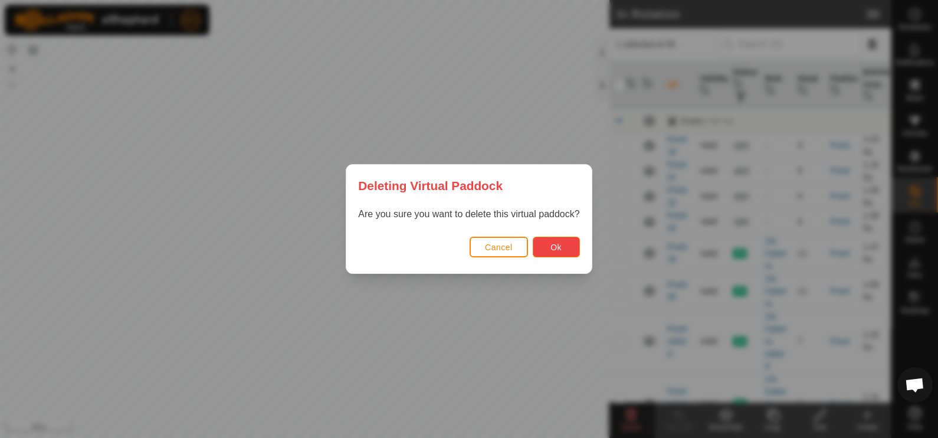
click at [561, 245] on button "Ok" at bounding box center [556, 247] width 47 height 21
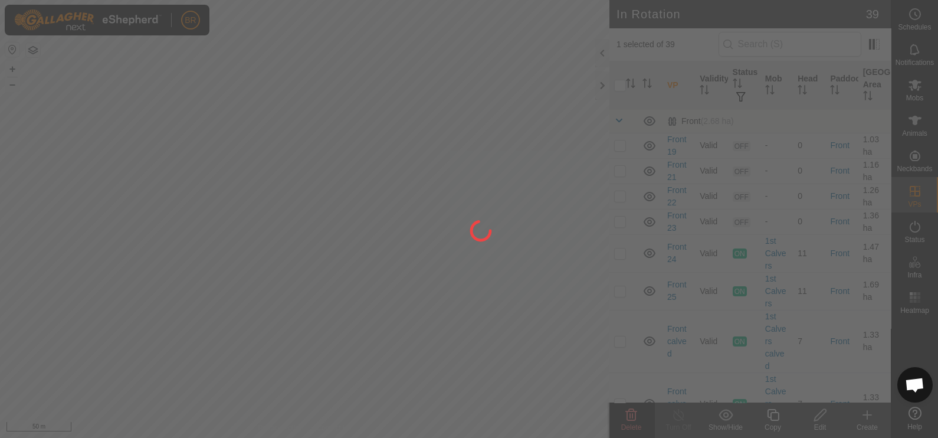
checkbox input "false"
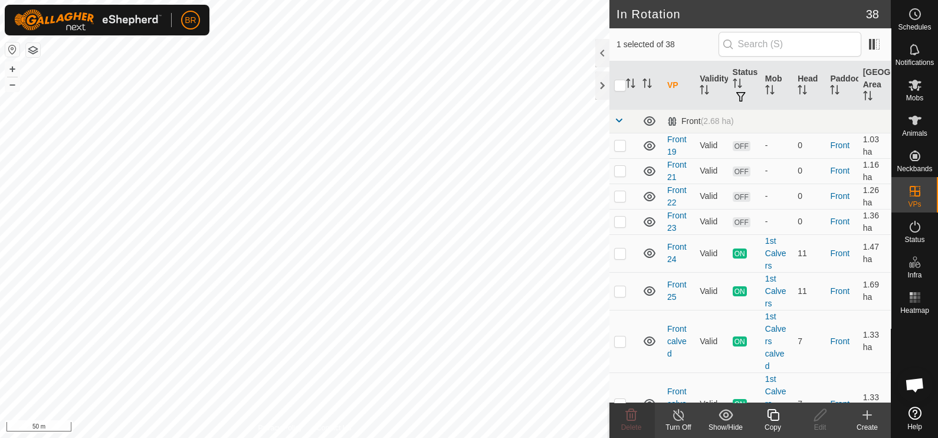
checkbox input "false"
checkbox input "true"
click at [773, 413] on icon at bounding box center [773, 415] width 15 height 14
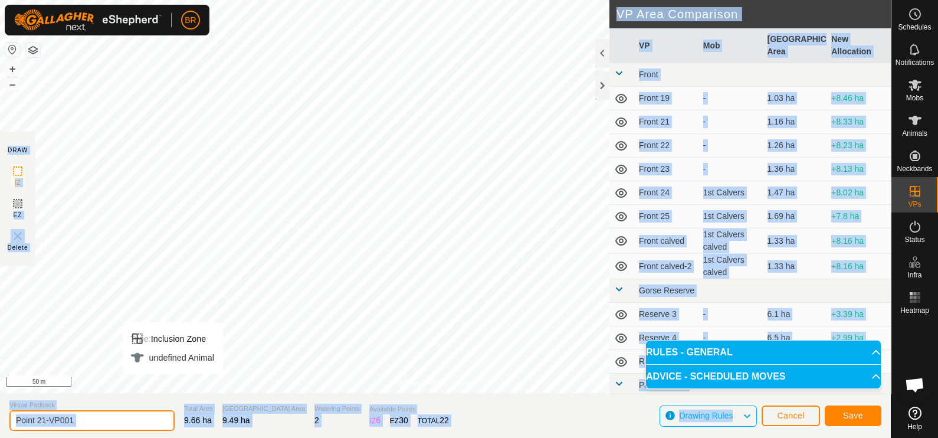
click at [94, 422] on input "Point 21-VP001" at bounding box center [91, 420] width 165 height 21
click at [87, 422] on input "Point 21-VP001" at bounding box center [91, 420] width 165 height 21
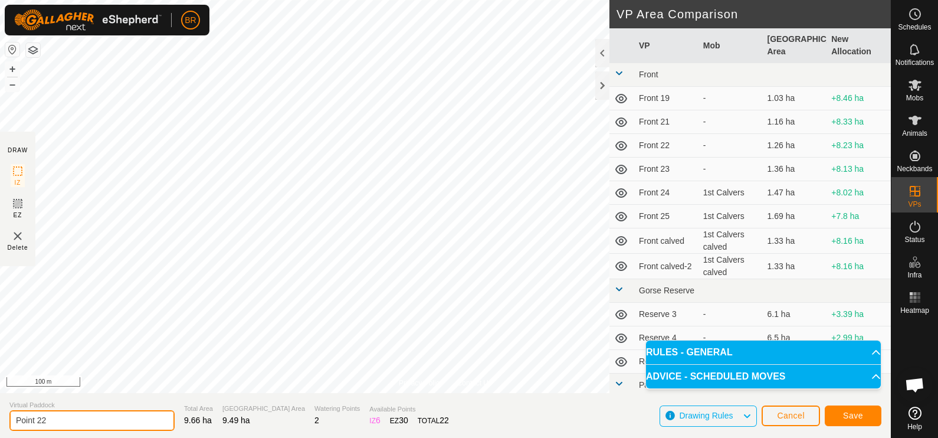
type input "Point 22"
click at [861, 418] on span "Save" at bounding box center [853, 415] width 20 height 9
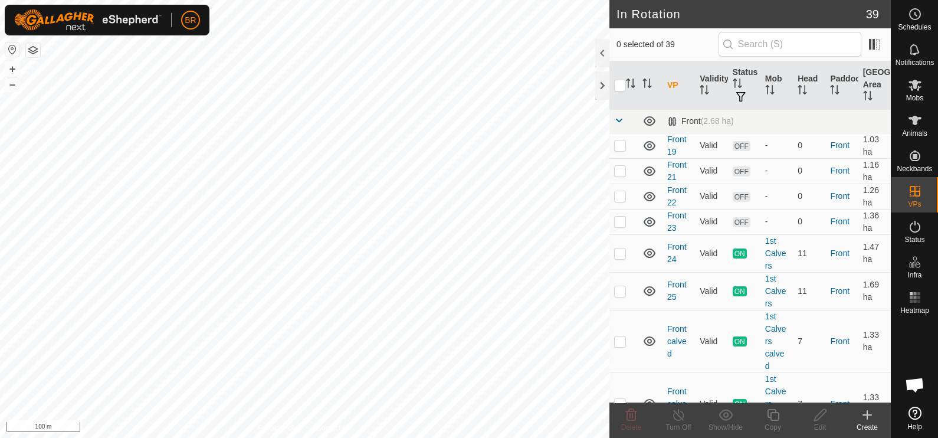
checkbox input "true"
checkbox input "false"
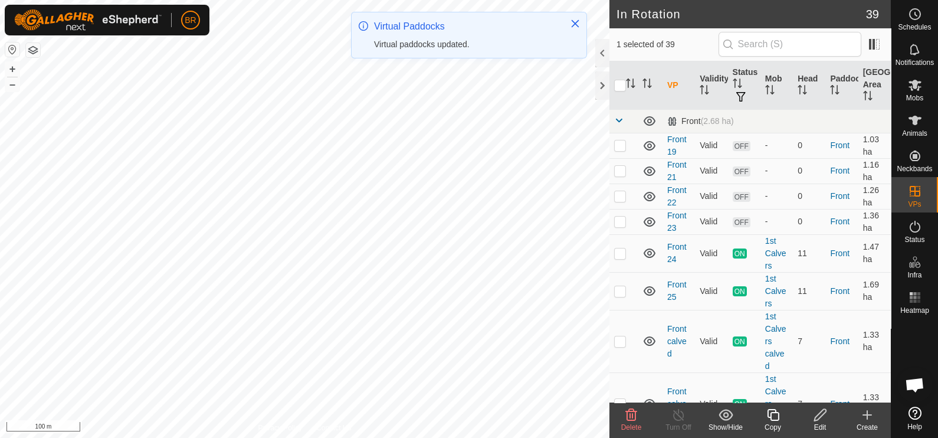
click at [628, 419] on icon at bounding box center [631, 415] width 11 height 12
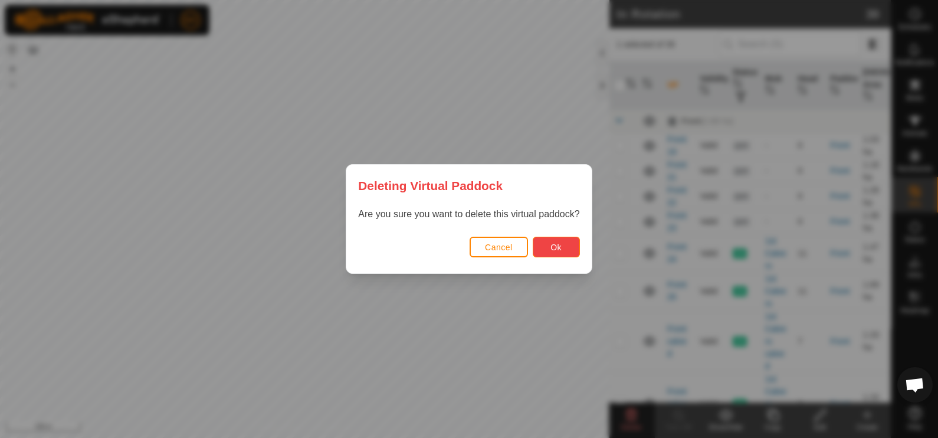
click at [563, 245] on button "Ok" at bounding box center [556, 247] width 47 height 21
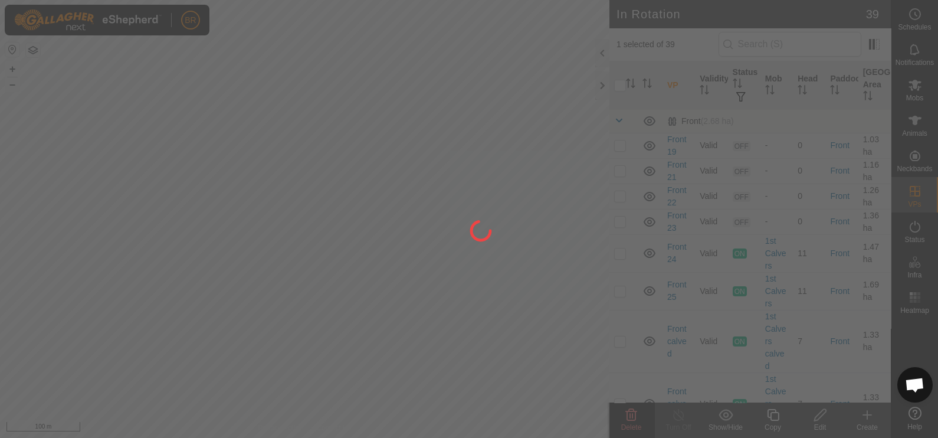
checkbox input "false"
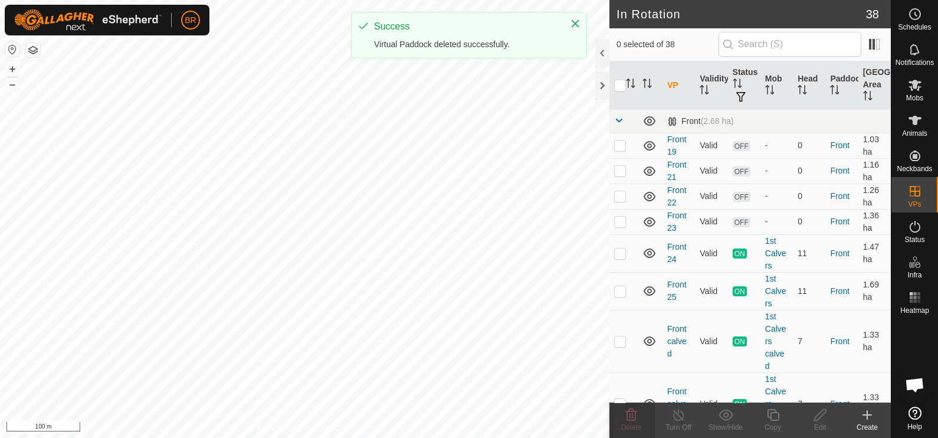
checkbox input "true"
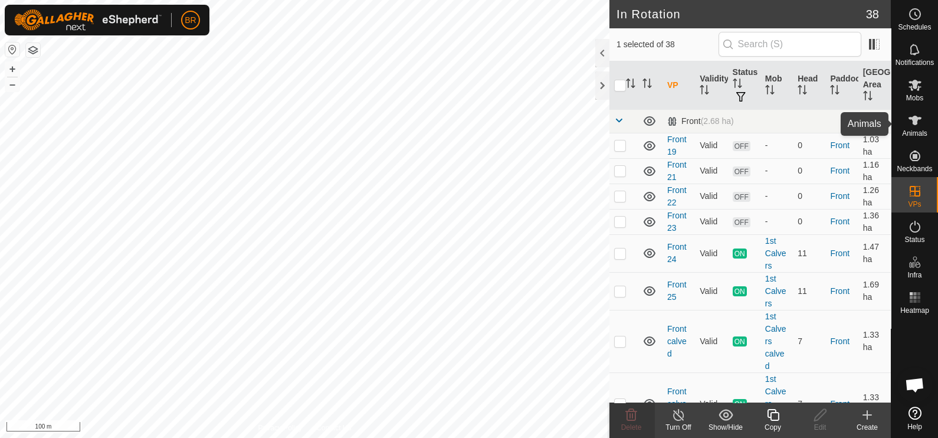
click at [915, 124] on icon at bounding box center [915, 120] width 13 height 9
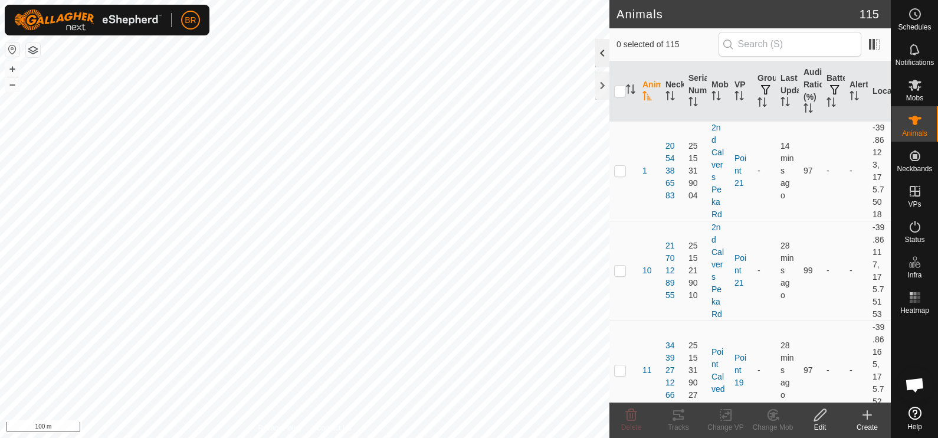
click at [601, 53] on div at bounding box center [602, 53] width 14 height 28
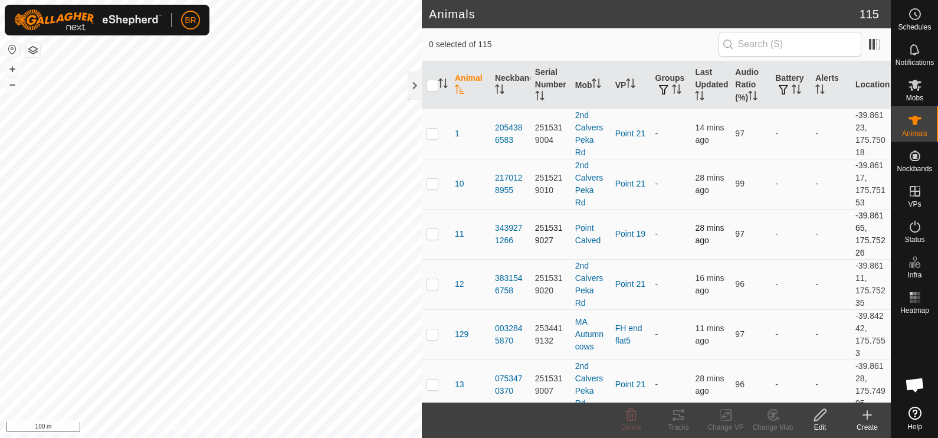
click at [427, 230] on p-tablecheckbox at bounding box center [433, 233] width 12 height 9
checkbox input "true"
click at [725, 420] on icon at bounding box center [726, 415] width 15 height 14
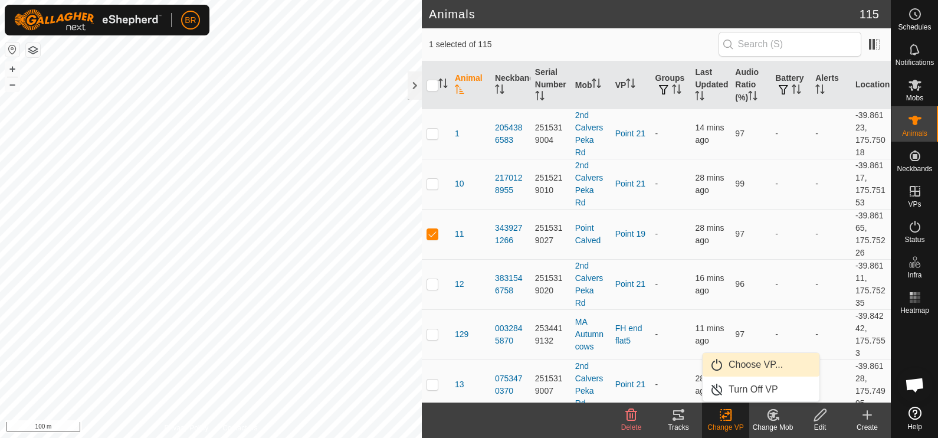
click at [745, 358] on link "Choose VP..." at bounding box center [761, 365] width 117 height 24
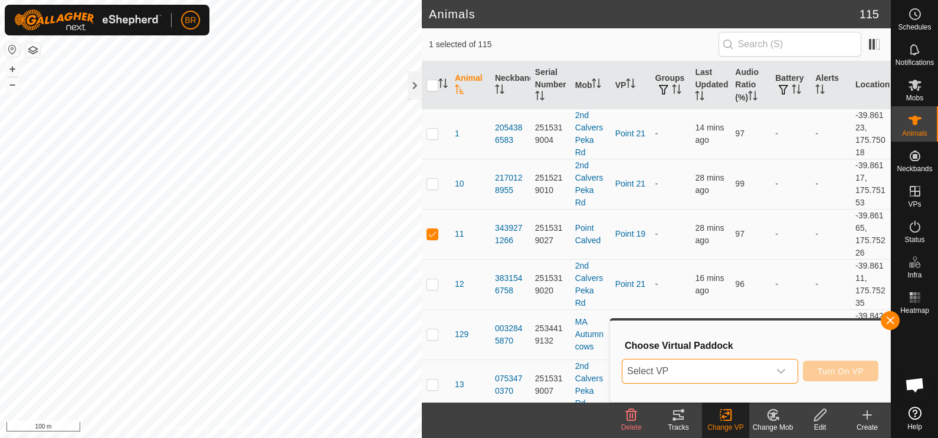
click at [723, 369] on span "Select VP" at bounding box center [695, 371] width 147 height 24
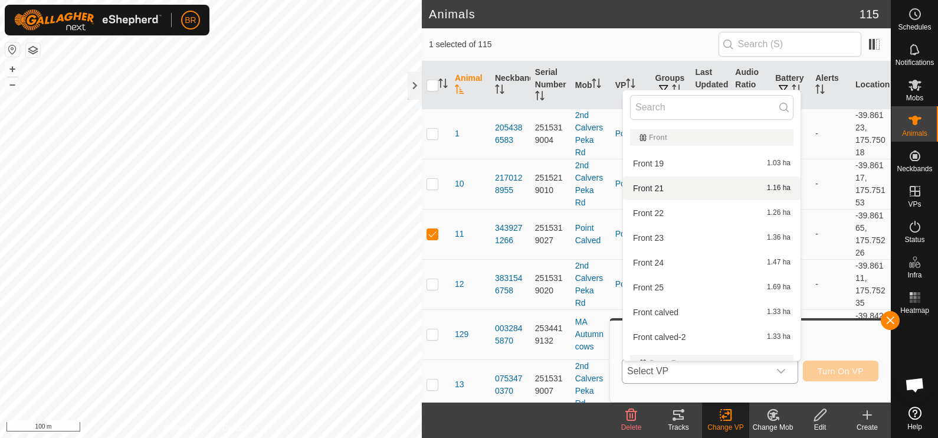
click at [681, 189] on li "Front 21 1.16 ha" at bounding box center [712, 188] width 178 height 24
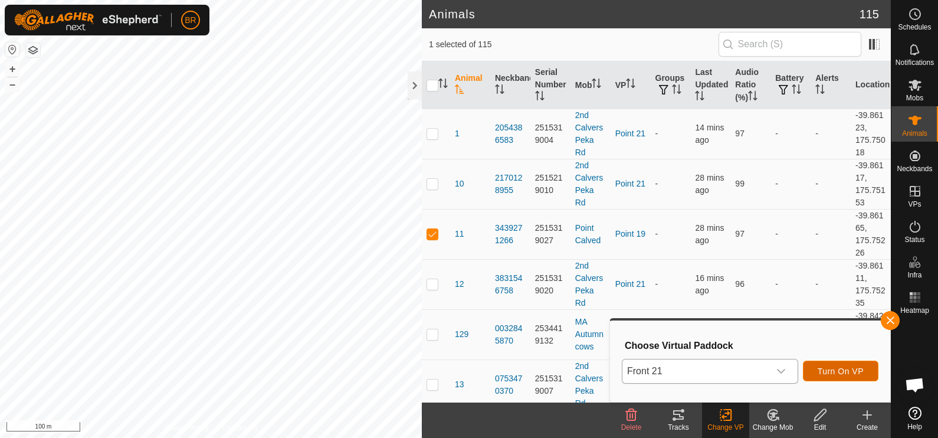
click at [860, 370] on span "Turn On VP" at bounding box center [841, 370] width 46 height 9
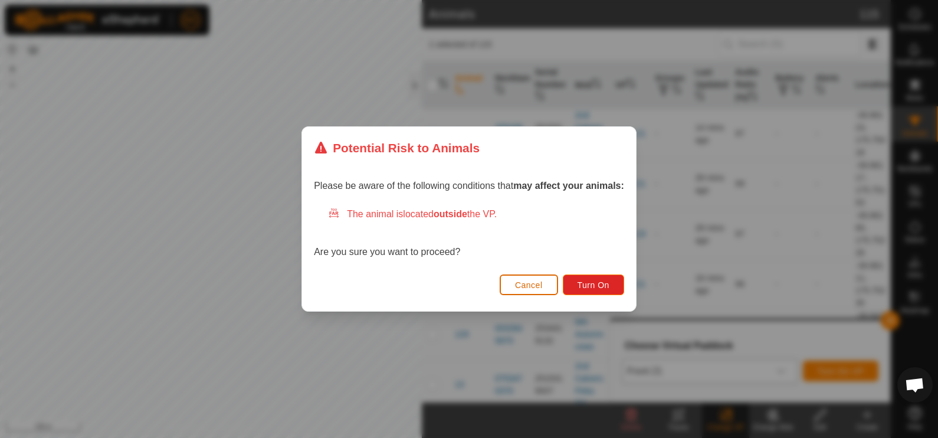
click at [524, 277] on button "Cancel" at bounding box center [529, 284] width 58 height 21
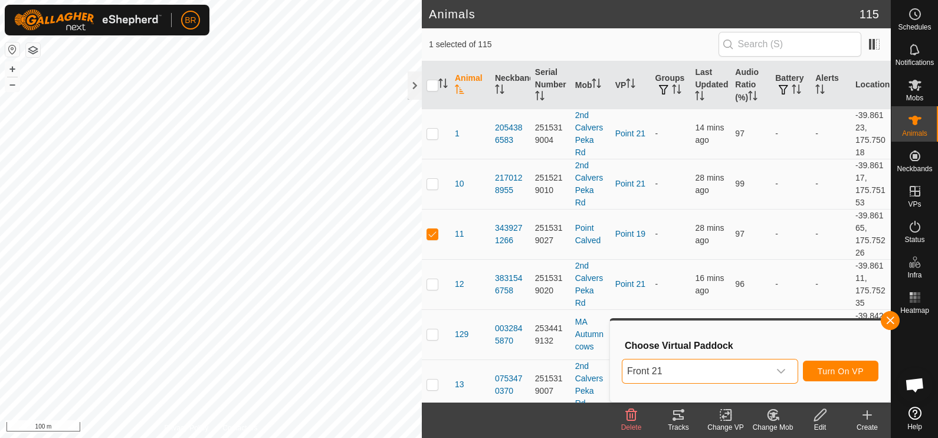
click at [694, 372] on span "Front 21" at bounding box center [695, 371] width 147 height 24
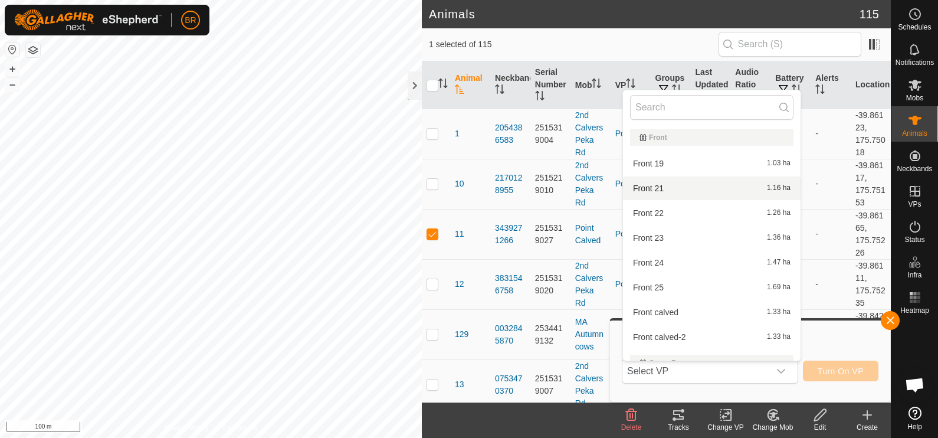
click at [653, 186] on li "Front 21 1.16 ha" at bounding box center [712, 188] width 178 height 24
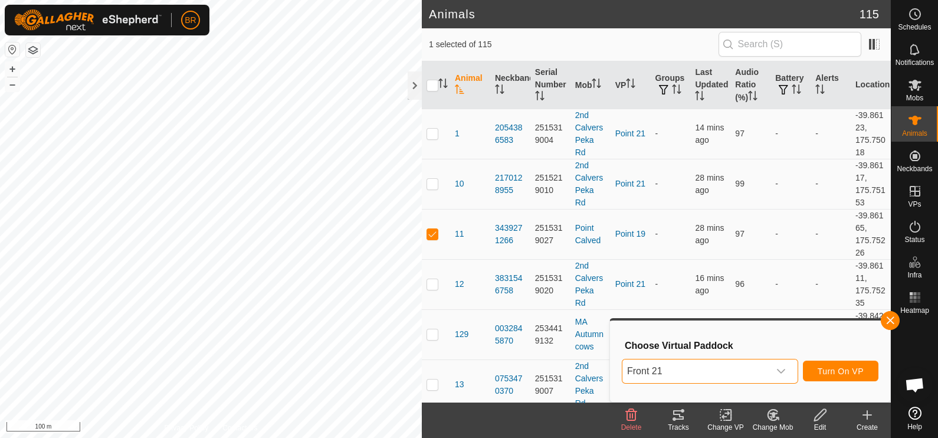
click at [737, 373] on span "Front 21" at bounding box center [695, 371] width 147 height 24
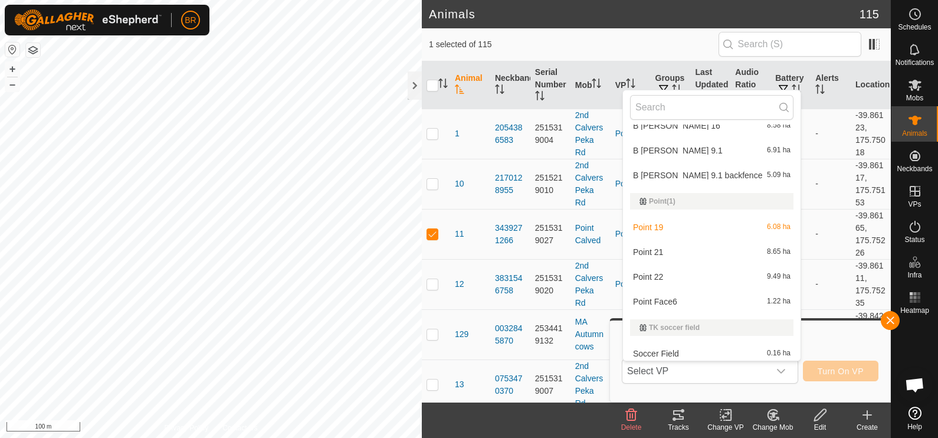
scroll to position [894, 0]
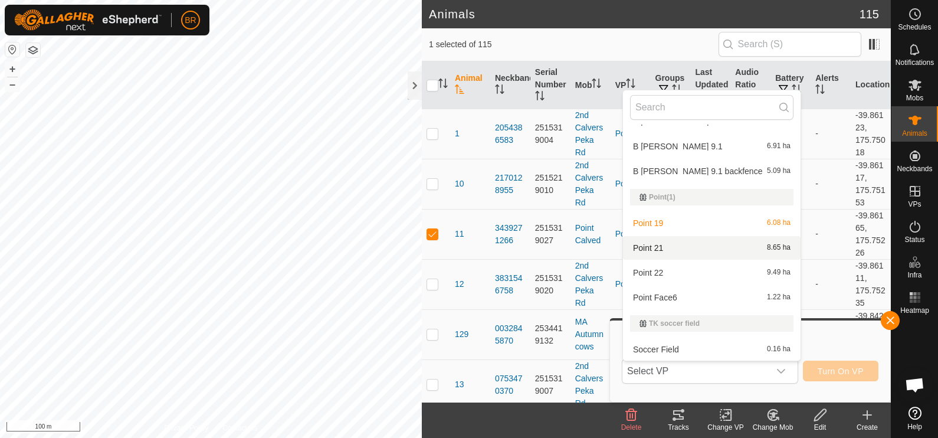
click at [651, 245] on li "Point 21 8.65 ha" at bounding box center [712, 248] width 178 height 24
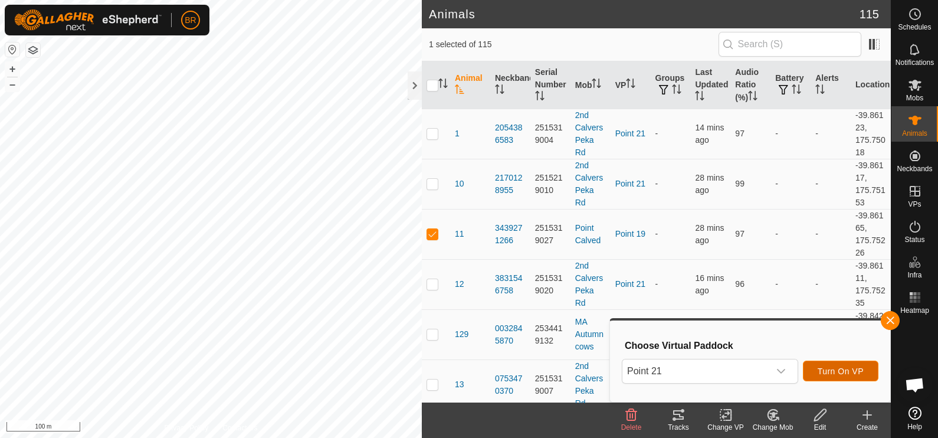
click at [855, 371] on span "Turn On VP" at bounding box center [841, 370] width 46 height 9
